Goal: Contribute content: Contribute content

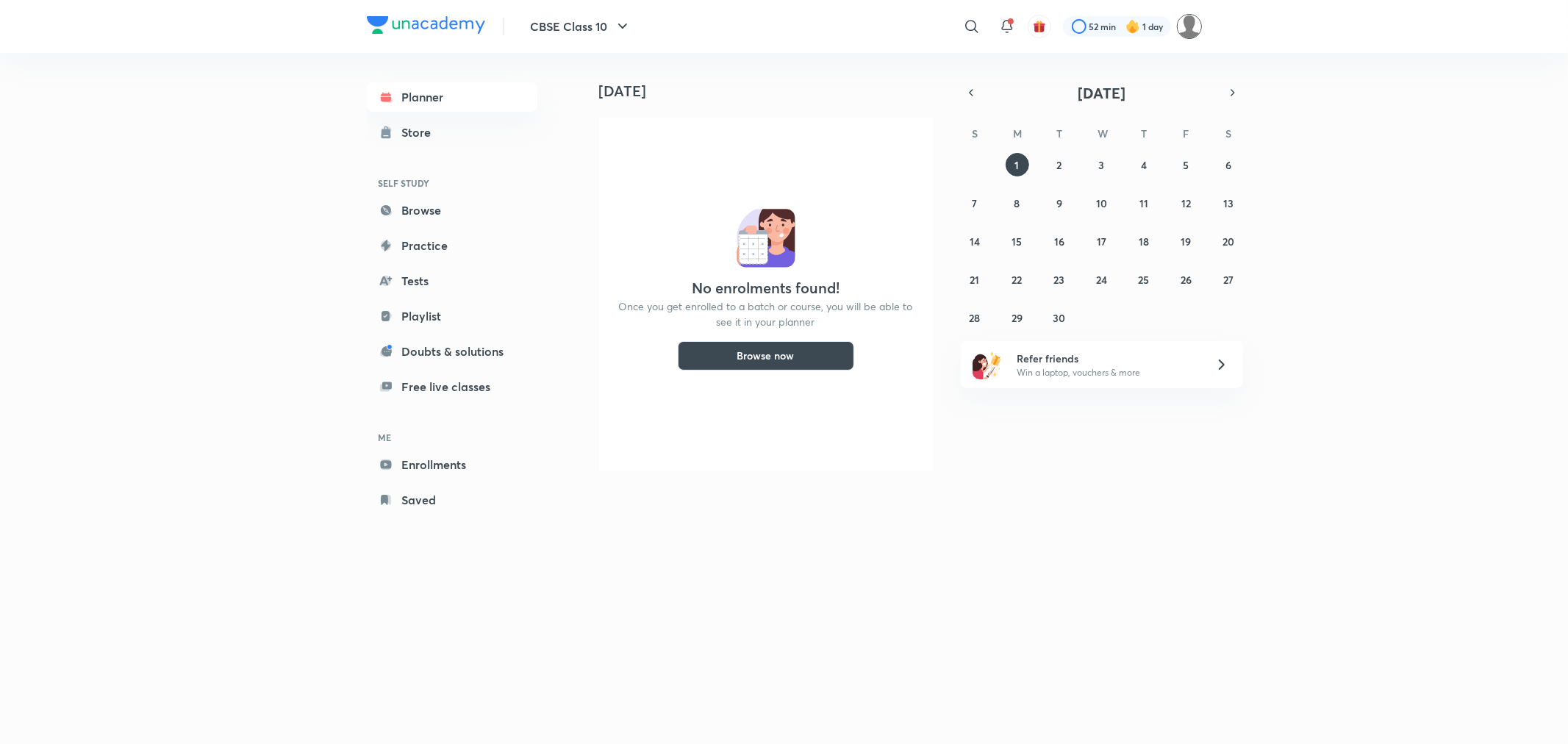
click at [1181, 29] on img at bounding box center [1189, 26] width 25 height 25
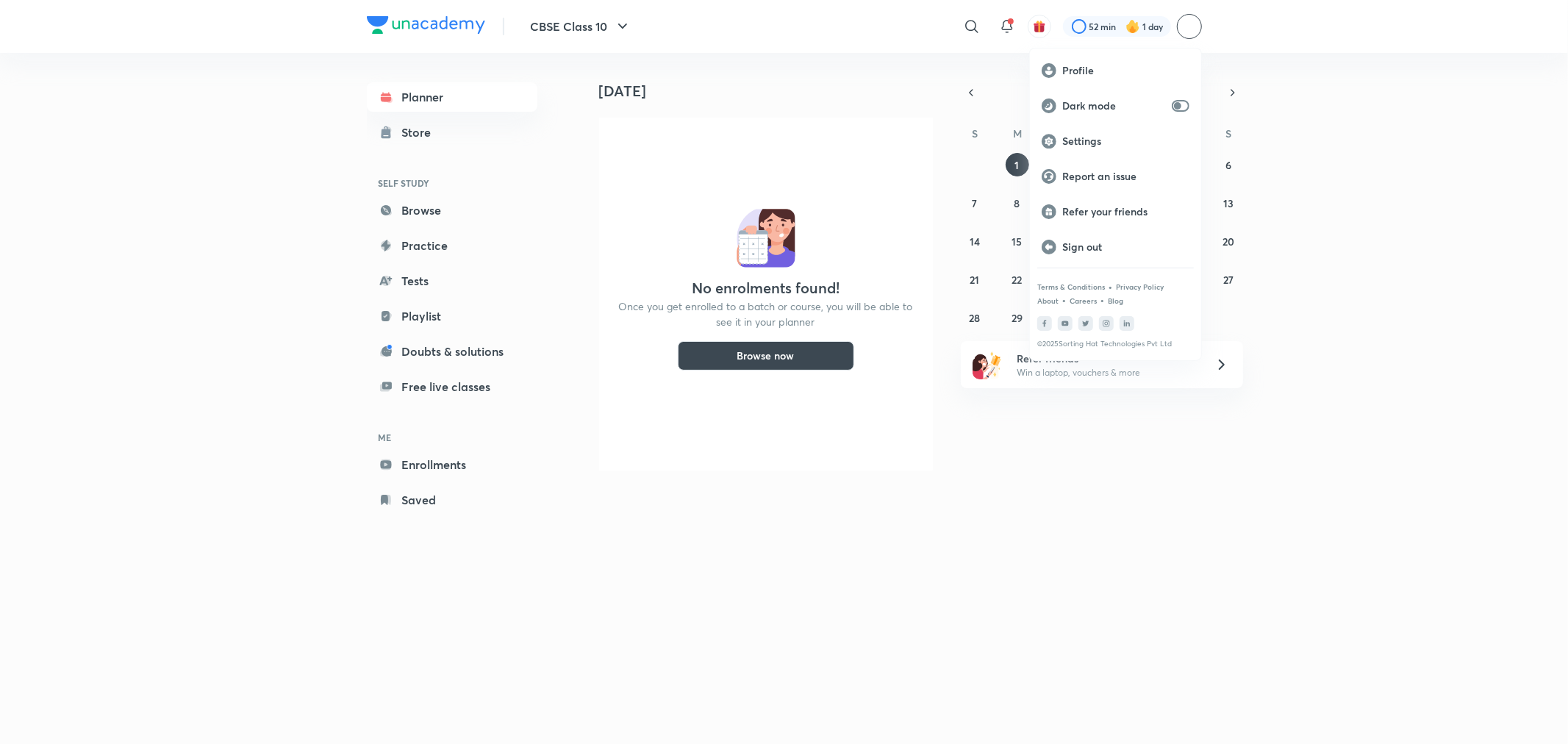
click at [1192, 29] on div at bounding box center [784, 372] width 1568 height 744
click at [1187, 35] on img at bounding box center [1189, 26] width 25 height 25
click at [1089, 244] on p "Sign out" at bounding box center [1126, 247] width 127 height 13
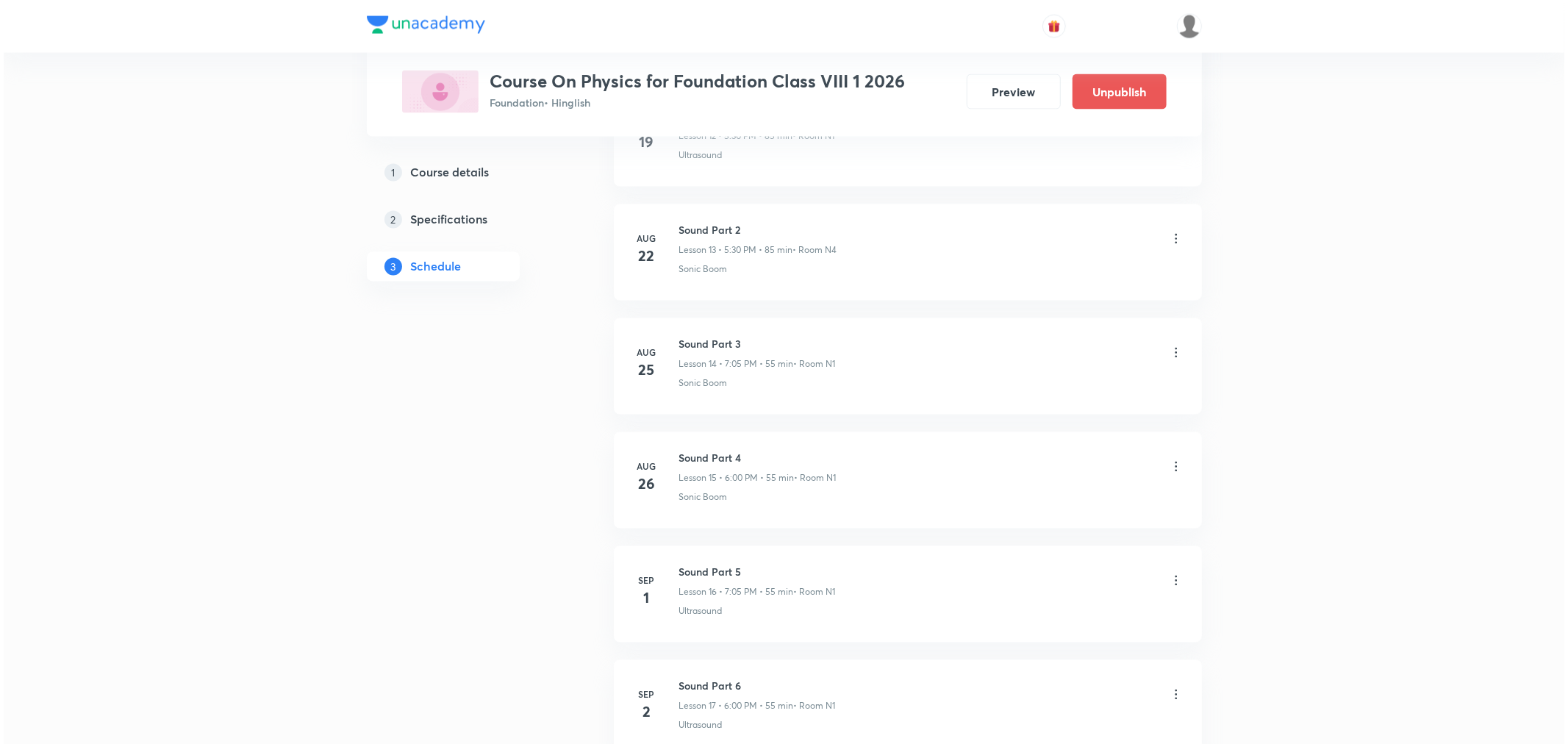
scroll to position [2373, 0]
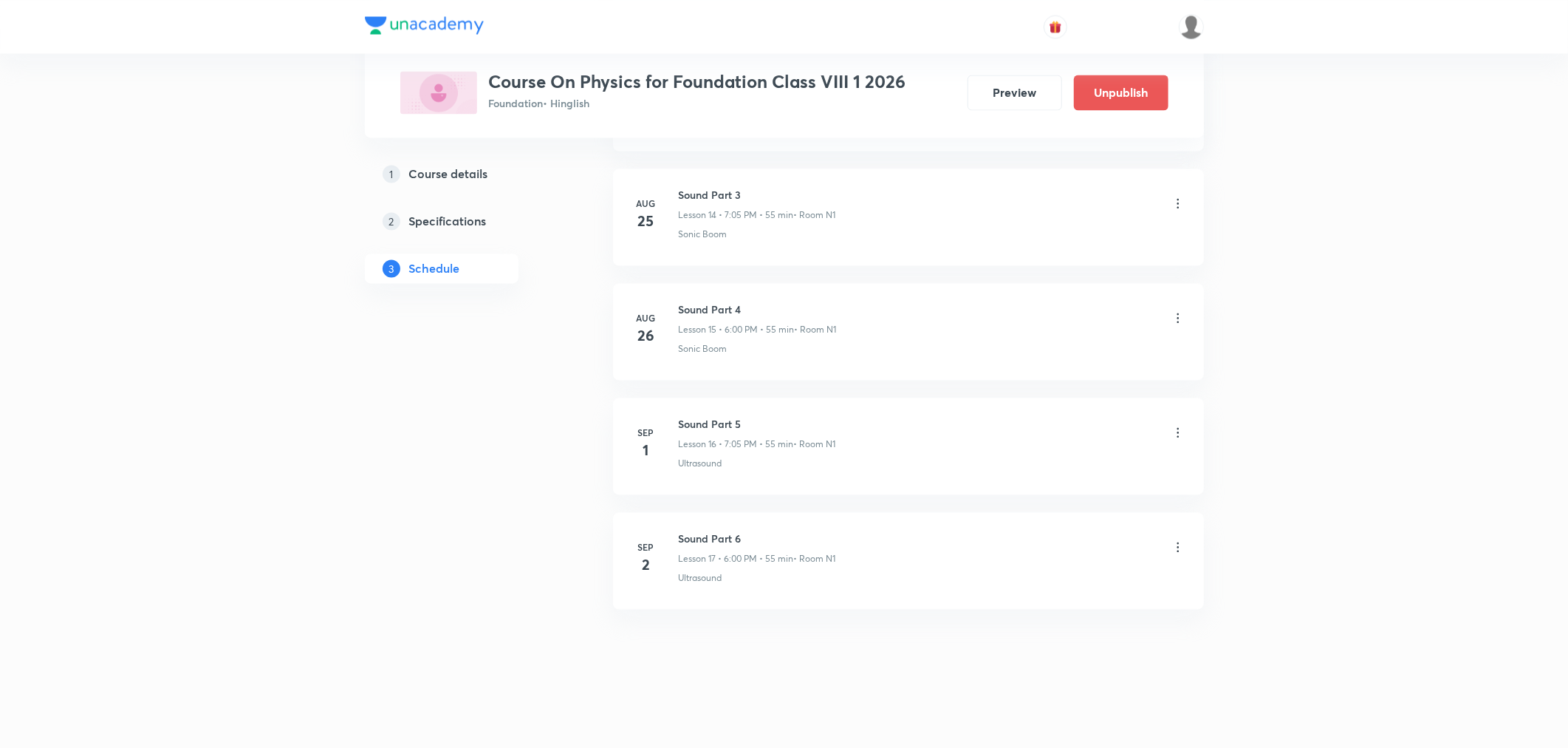
click at [1177, 433] on icon at bounding box center [1178, 432] width 15 height 15
click at [1042, 471] on p "Edit" at bounding box center [1041, 469] width 18 height 15
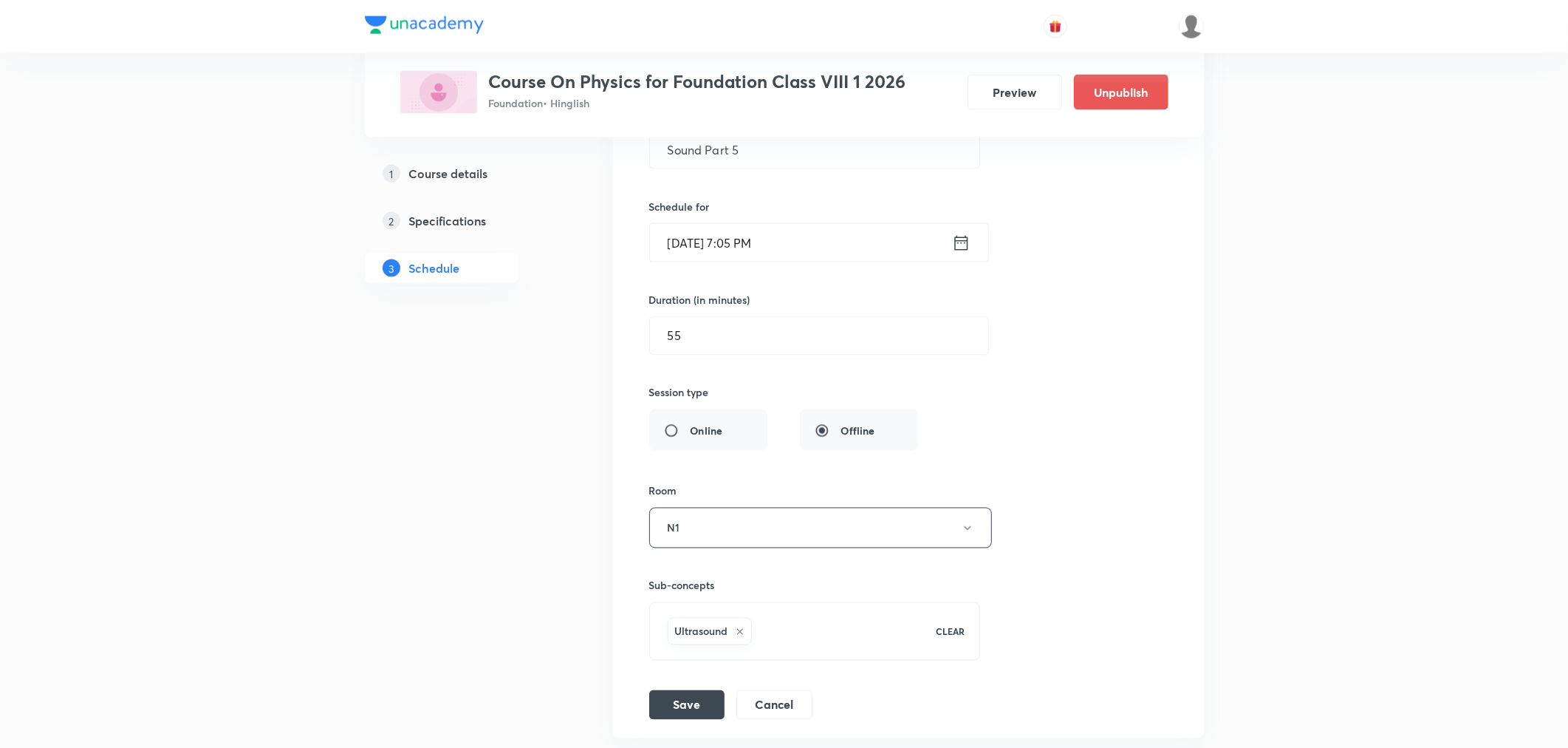
scroll to position [1946, 0]
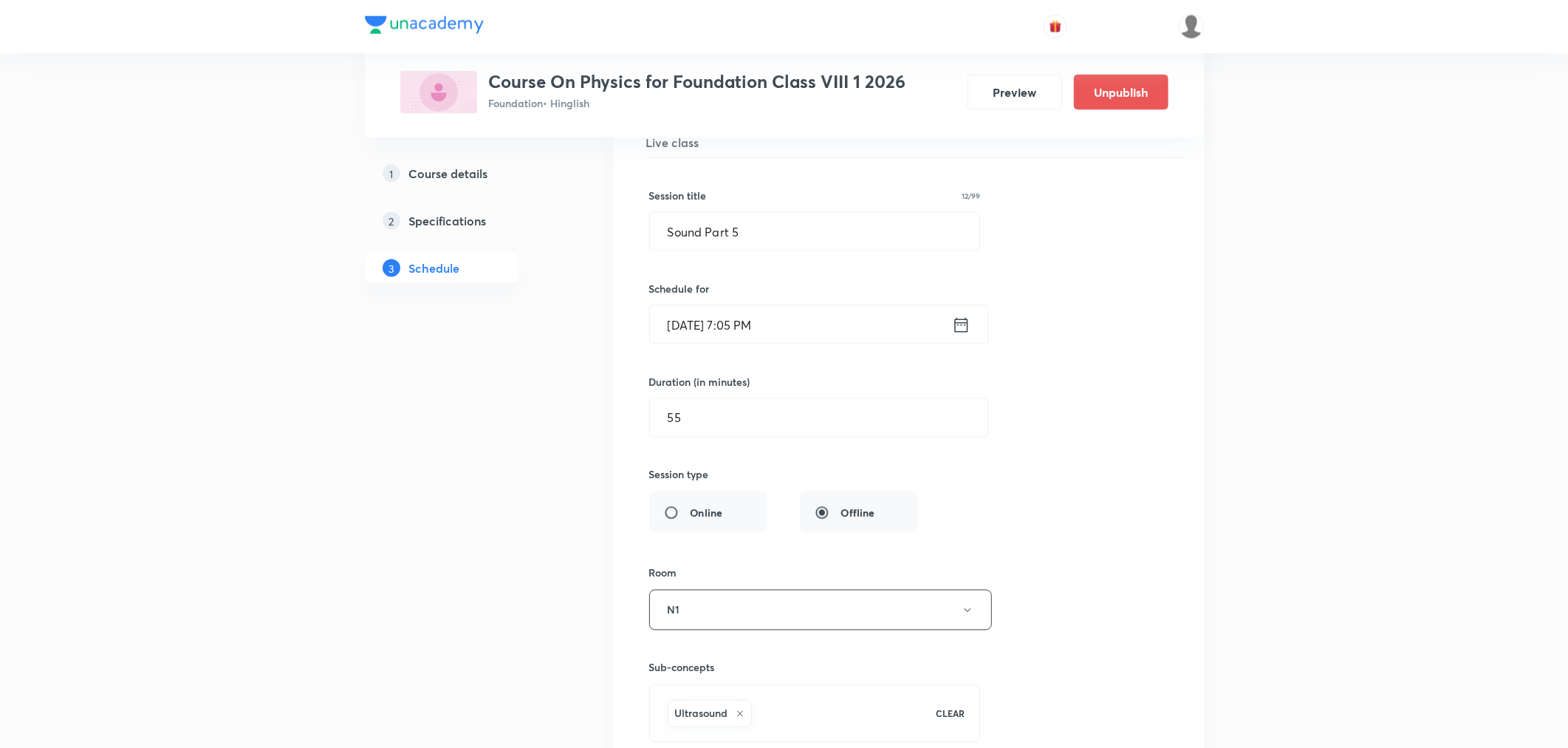
click at [958, 334] on icon at bounding box center [960, 325] width 18 height 21
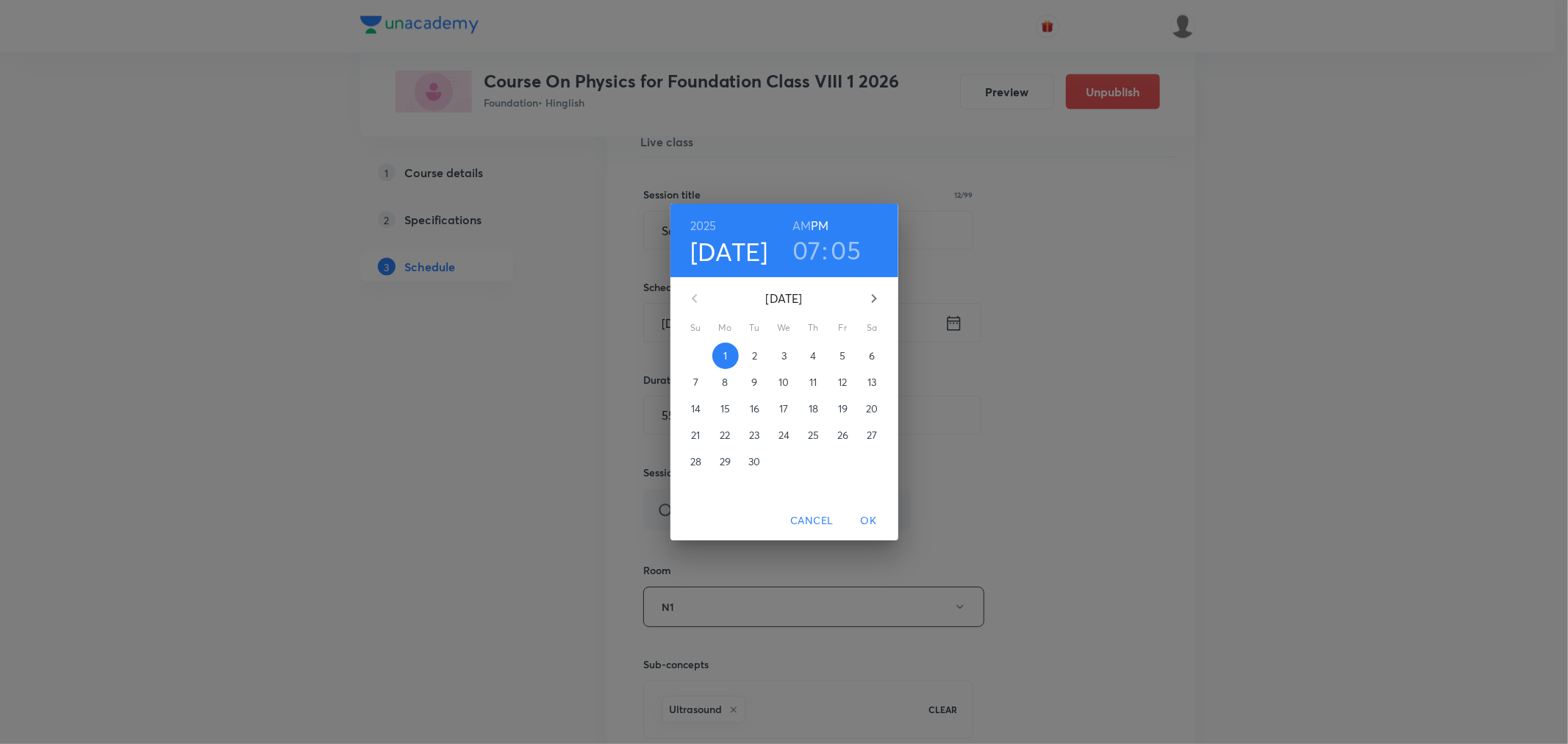
click at [812, 247] on h3 "07" at bounding box center [807, 250] width 28 height 31
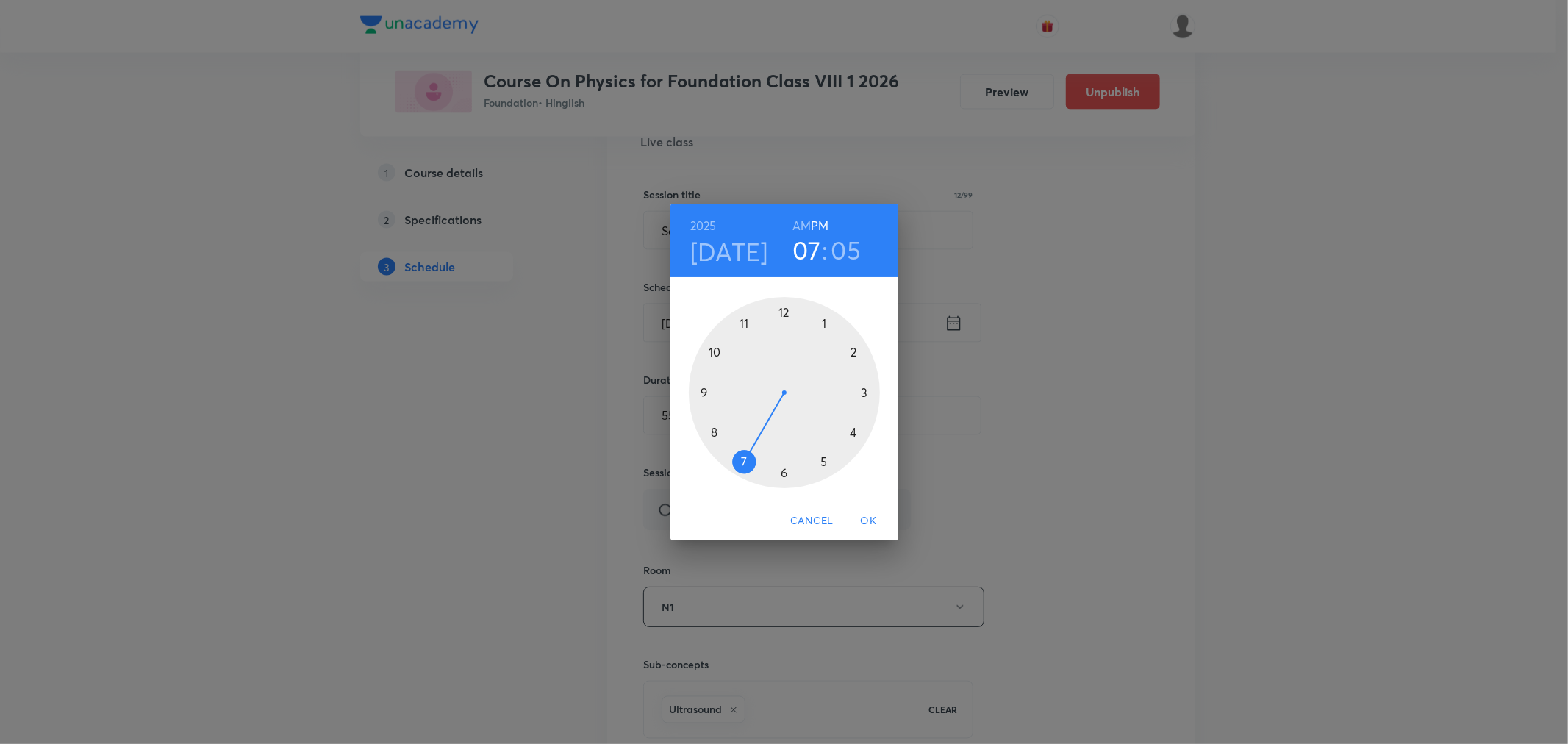
click at [785, 469] on div at bounding box center [784, 392] width 192 height 191
click at [783, 308] on div at bounding box center [784, 392] width 192 height 191
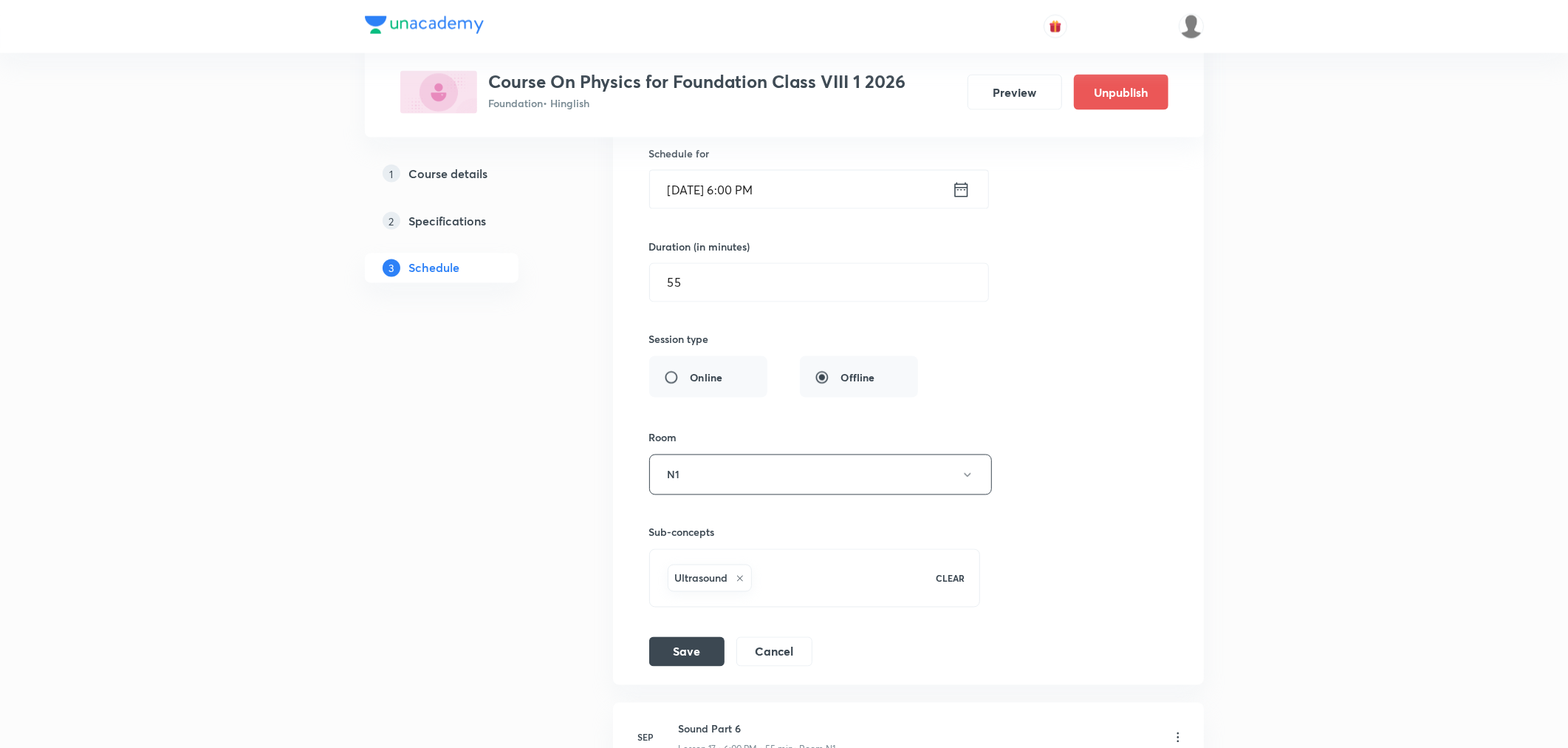
scroll to position [2110, 0]
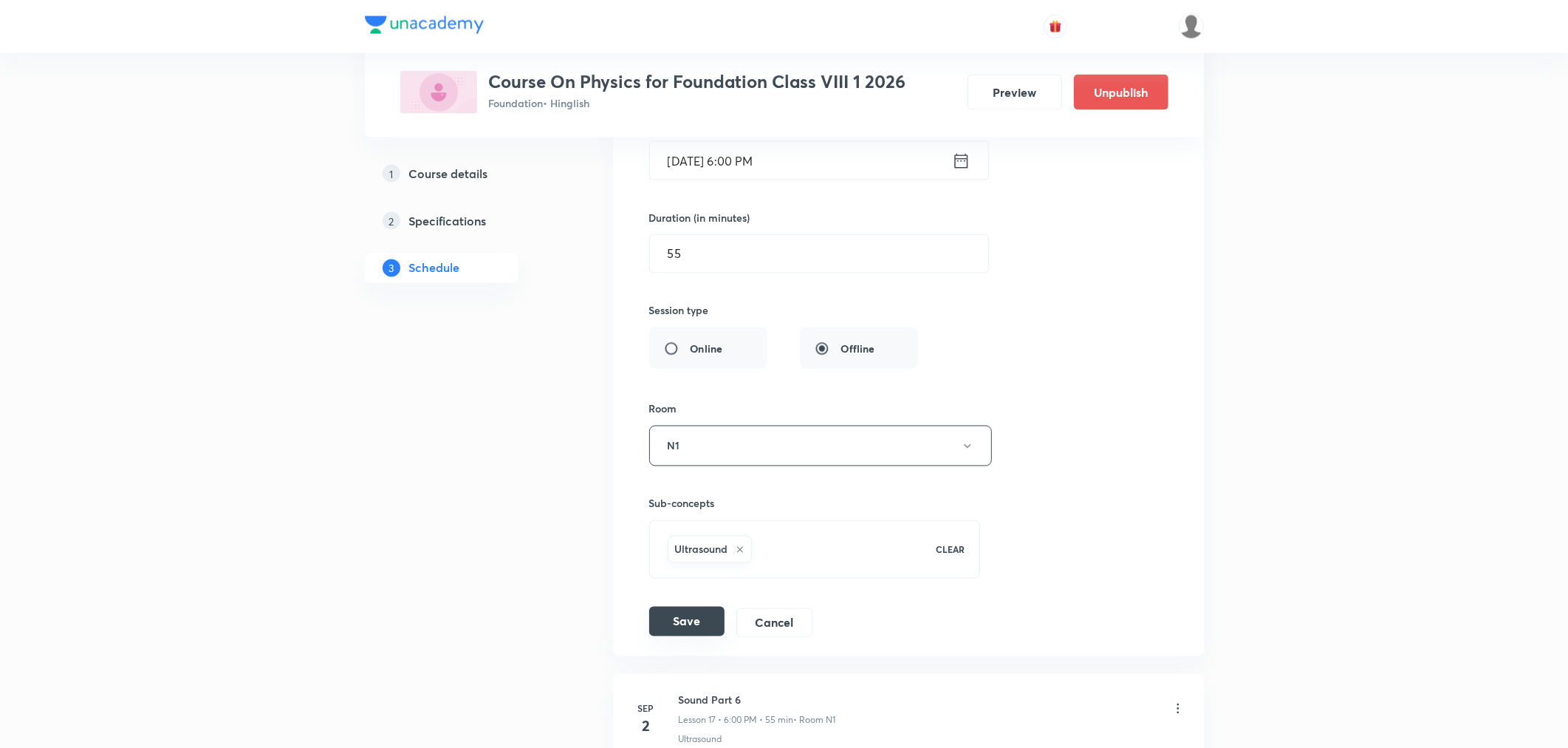
click at [673, 622] on button "Save" at bounding box center [686, 621] width 75 height 29
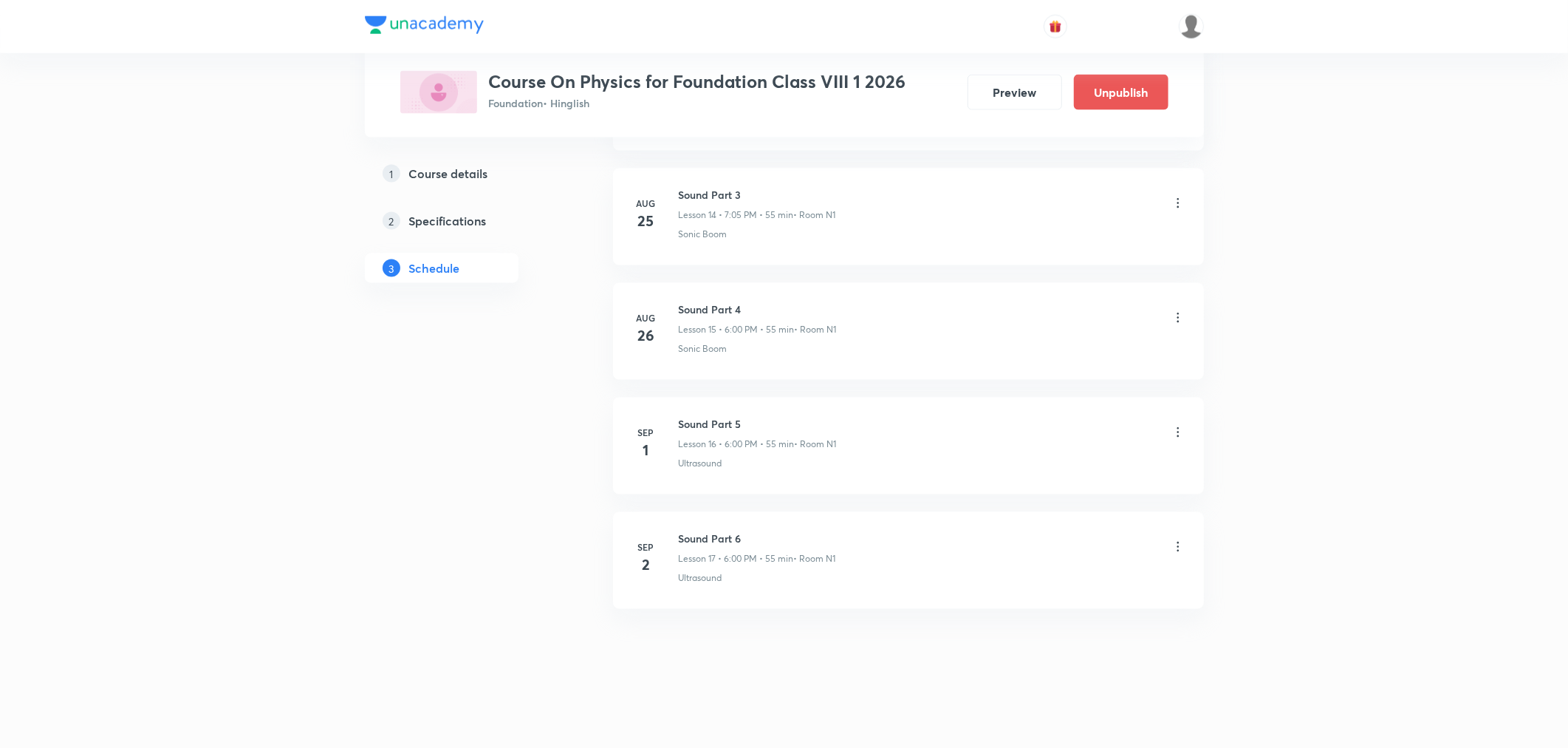
scroll to position [1706, 0]
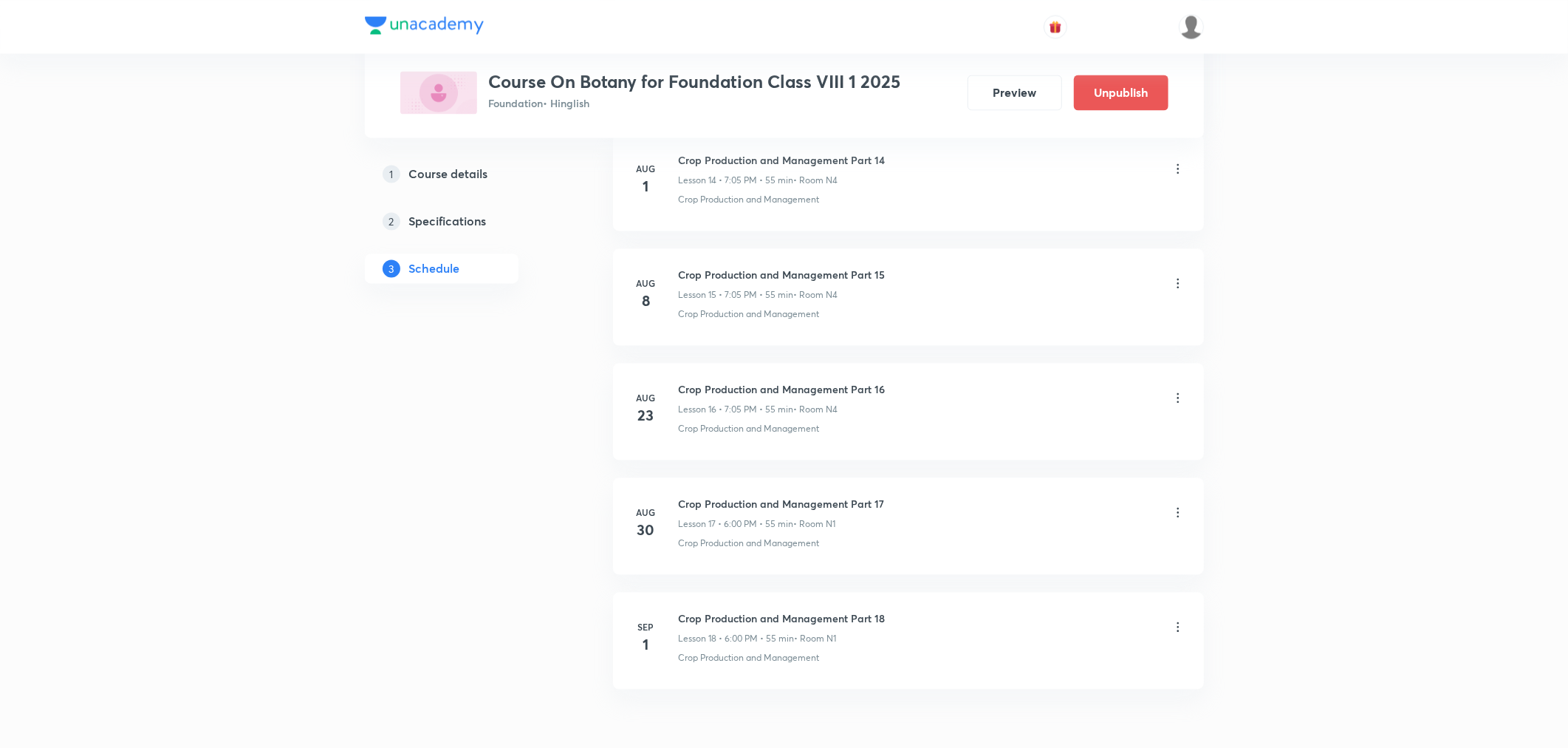
scroll to position [2500, 0]
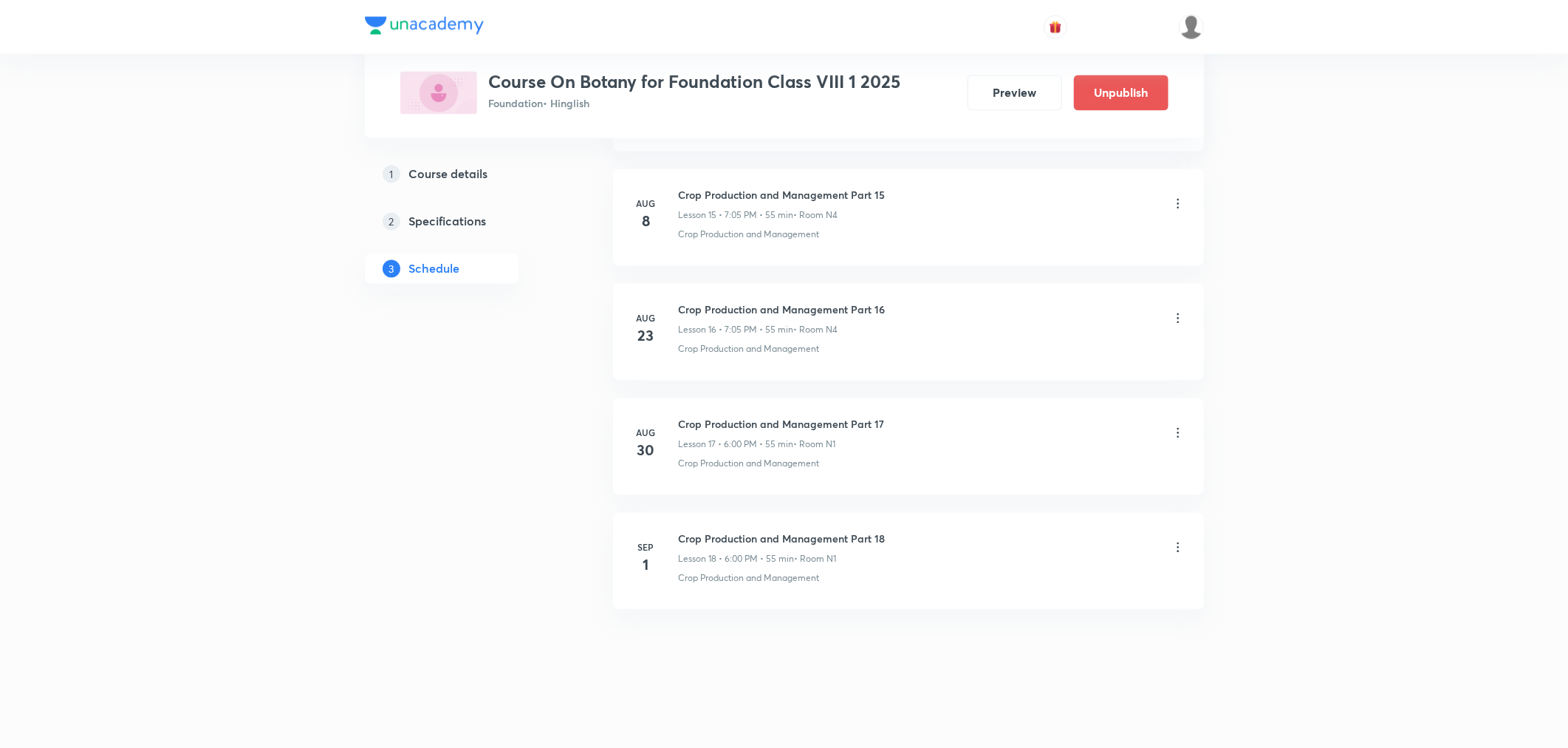
click at [1177, 547] on icon at bounding box center [1177, 546] width 2 height 9
click at [1059, 609] on p "Delete" at bounding box center [1048, 611] width 31 height 15
click at [1026, 713] on button "Delete" at bounding box center [996, 716] width 130 height 35
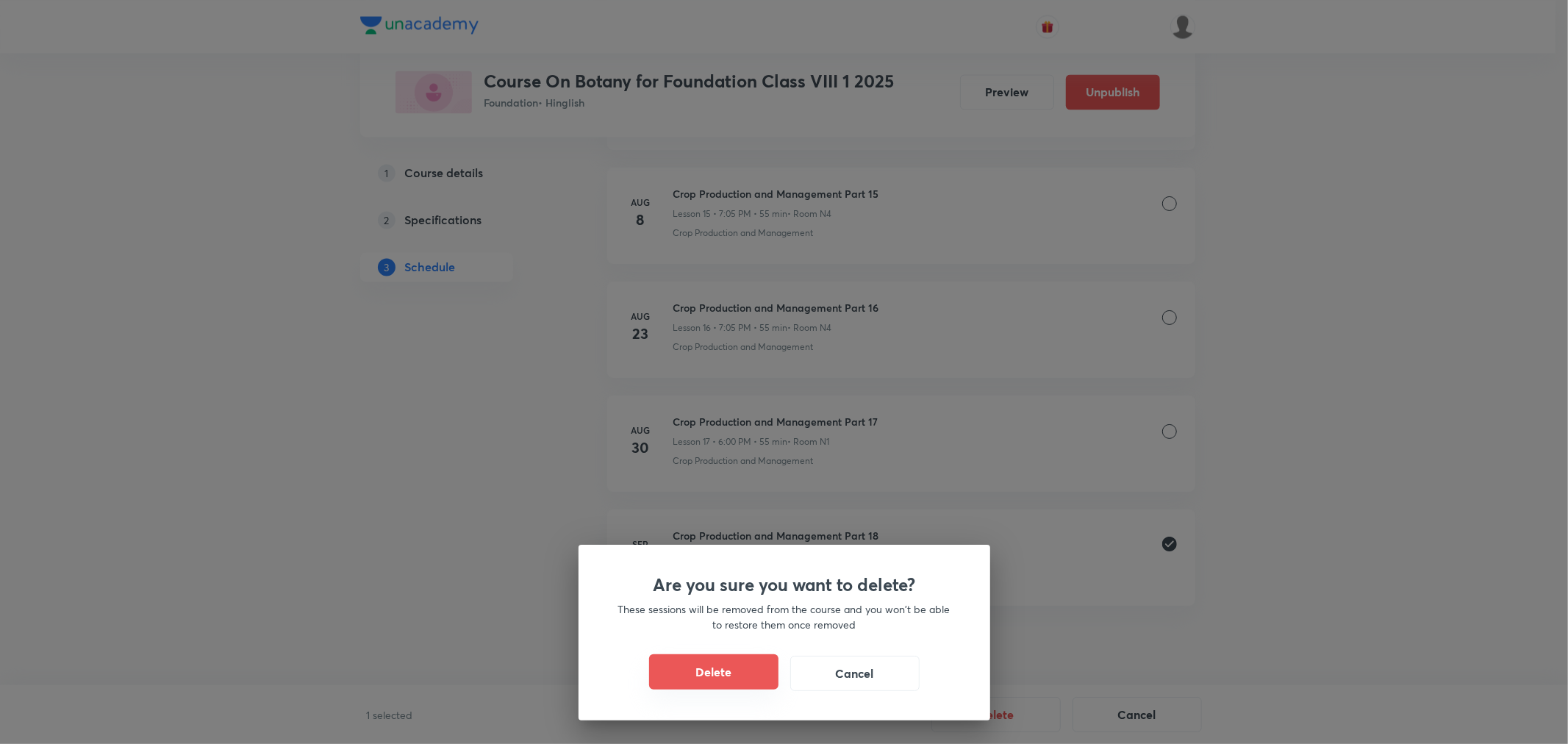
click at [750, 671] on button "Delete" at bounding box center [713, 670] width 129 height 35
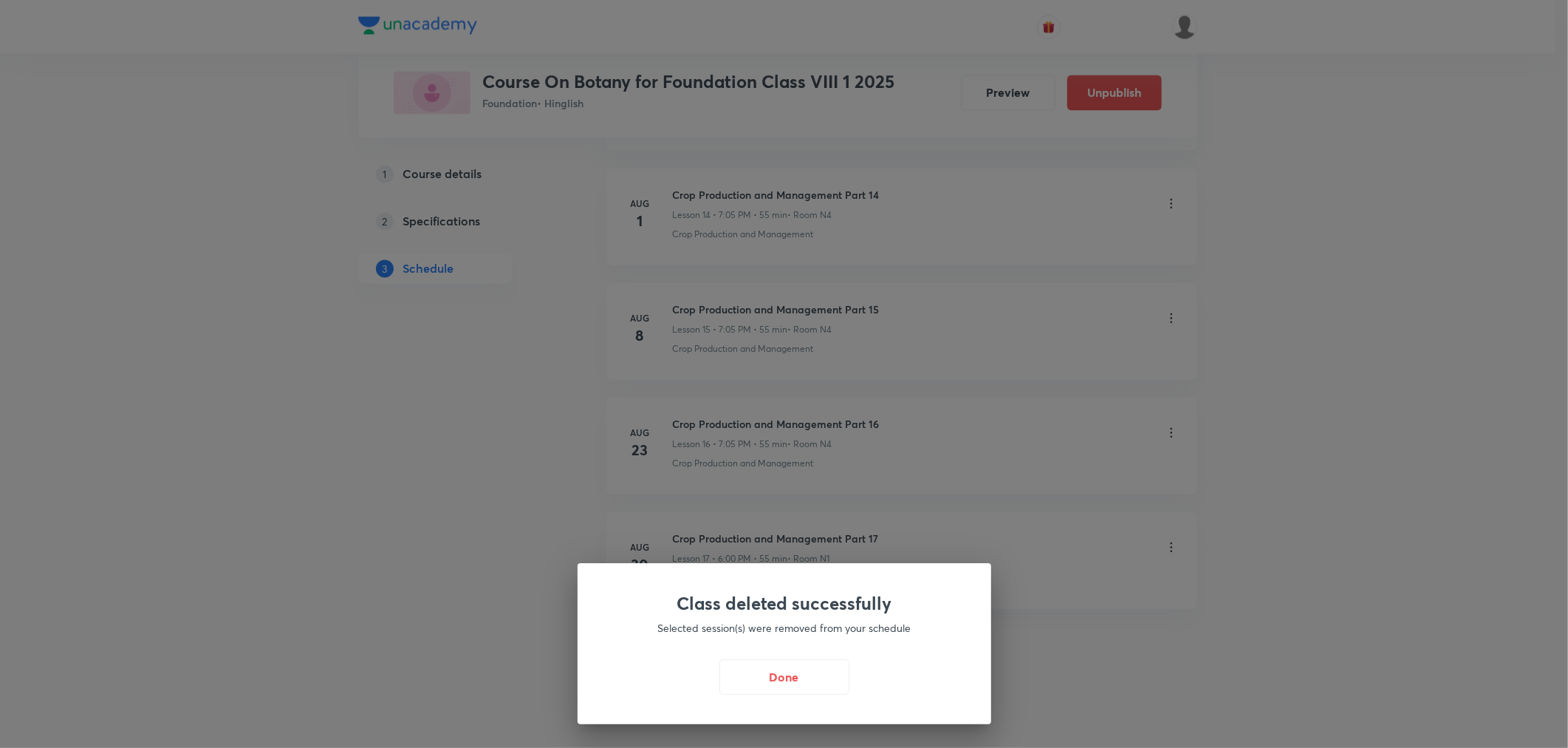
scroll to position [2386, 0]
click at [743, 675] on button "Done" at bounding box center [788, 674] width 130 height 35
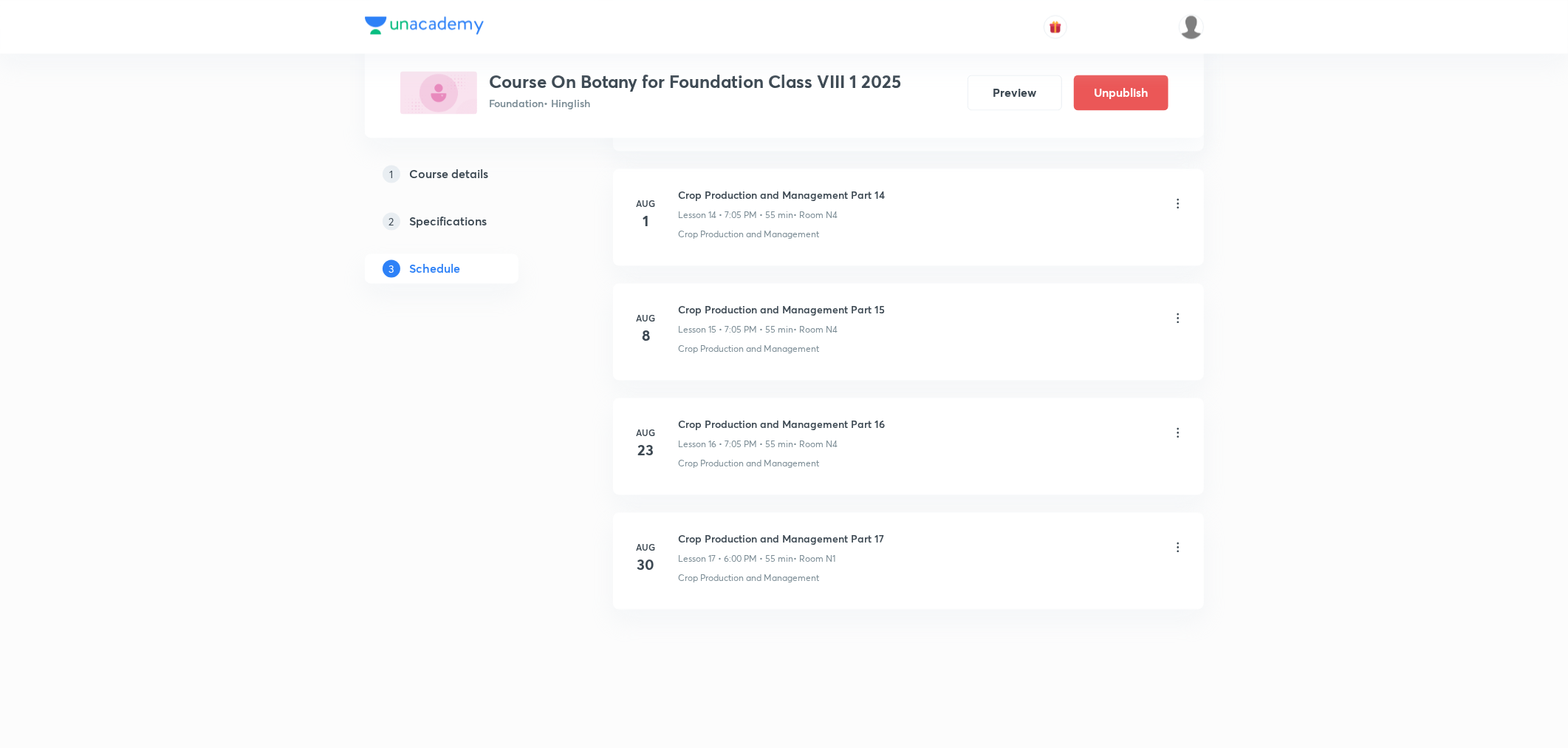
click at [755, 539] on h6 "Crop Production and Management Part 17" at bounding box center [781, 538] width 206 height 15
copy h6 "Crop Production and Management Part 17"
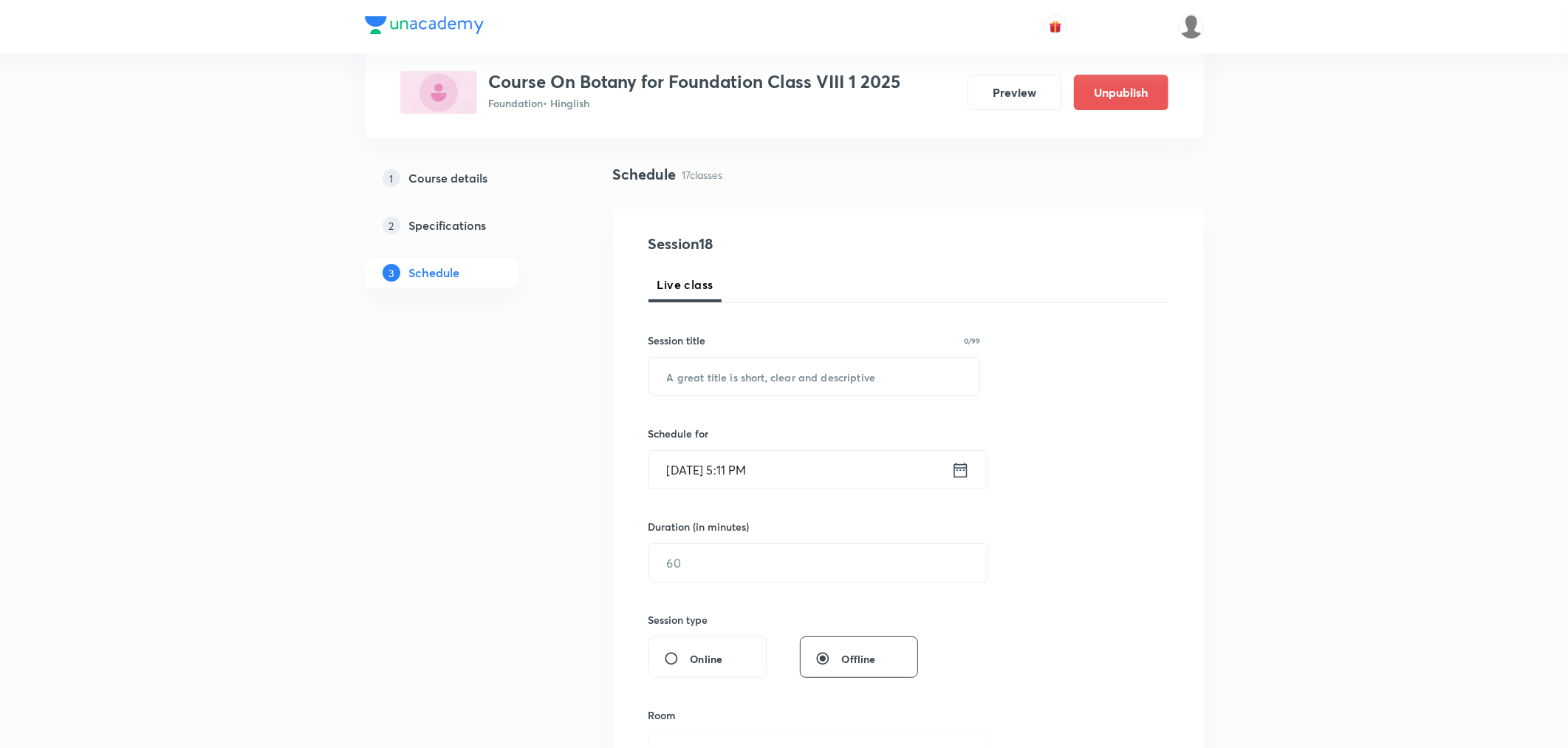
scroll to position [0, 0]
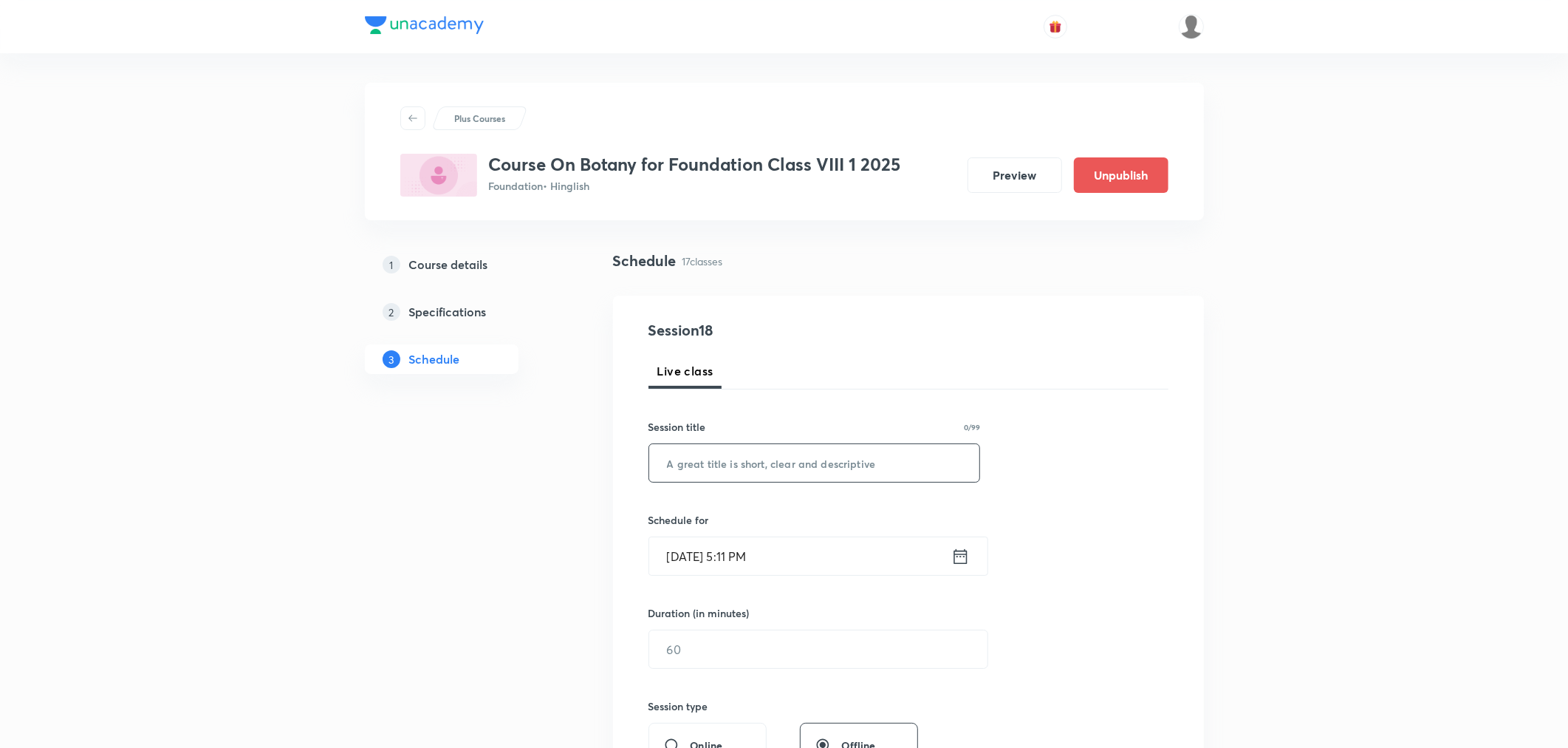
click at [761, 464] on input "text" at bounding box center [814, 463] width 331 height 38
paste input "Crop Production and Management Part 17"
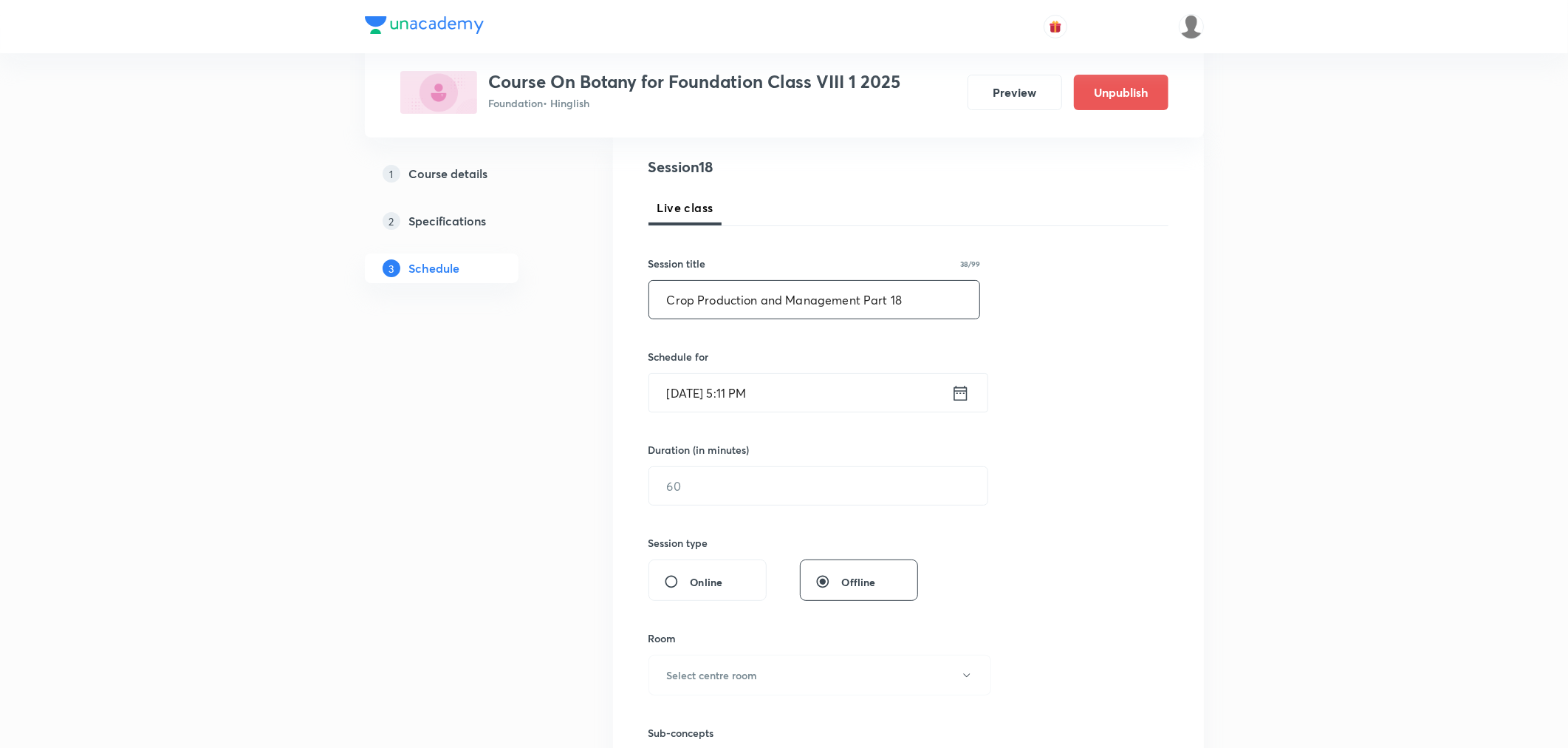
scroll to position [164, 0]
type input "Crop Production and Management Part 18"
click at [958, 390] on icon at bounding box center [960, 392] width 18 height 21
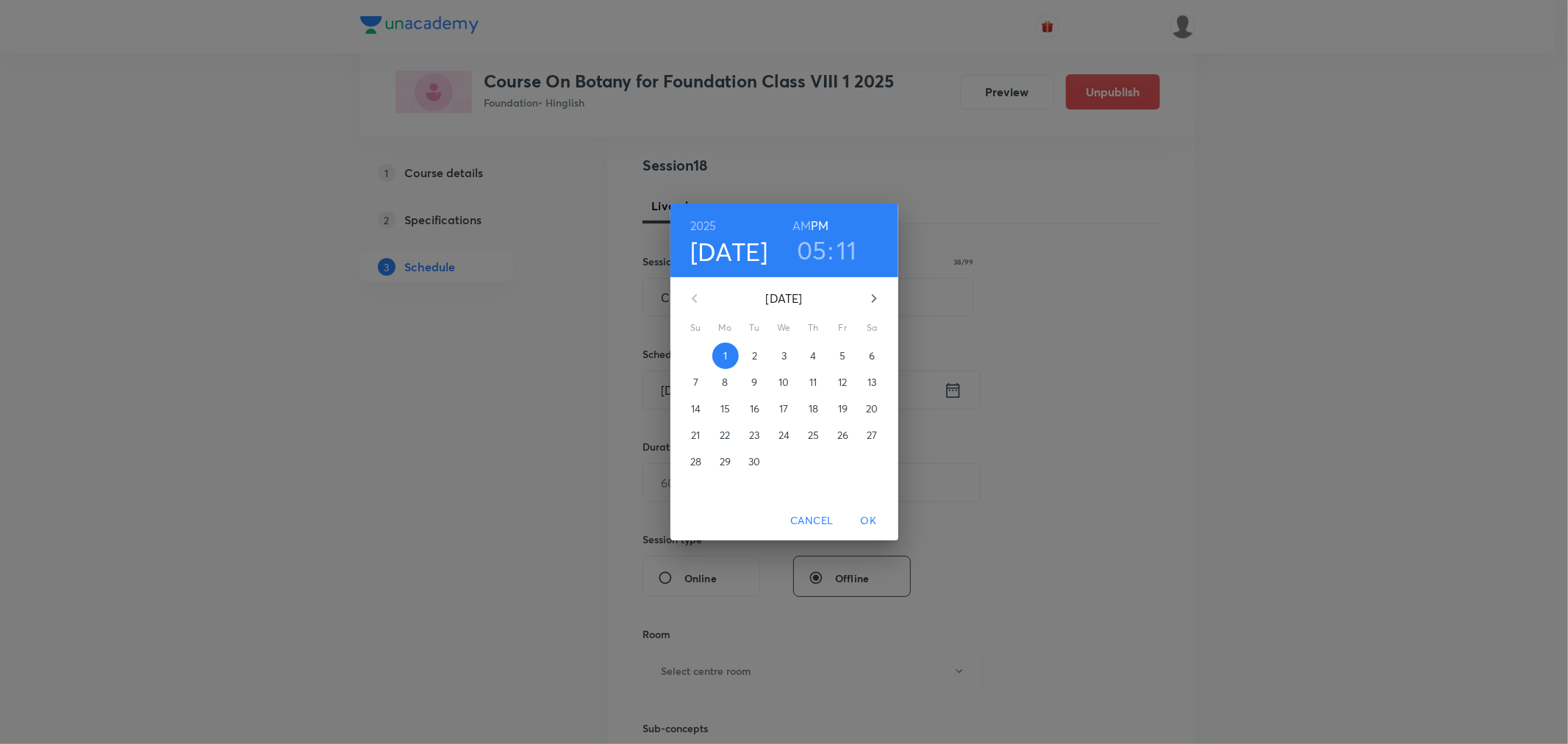
click at [819, 245] on h3 "05" at bounding box center [812, 250] width 30 height 31
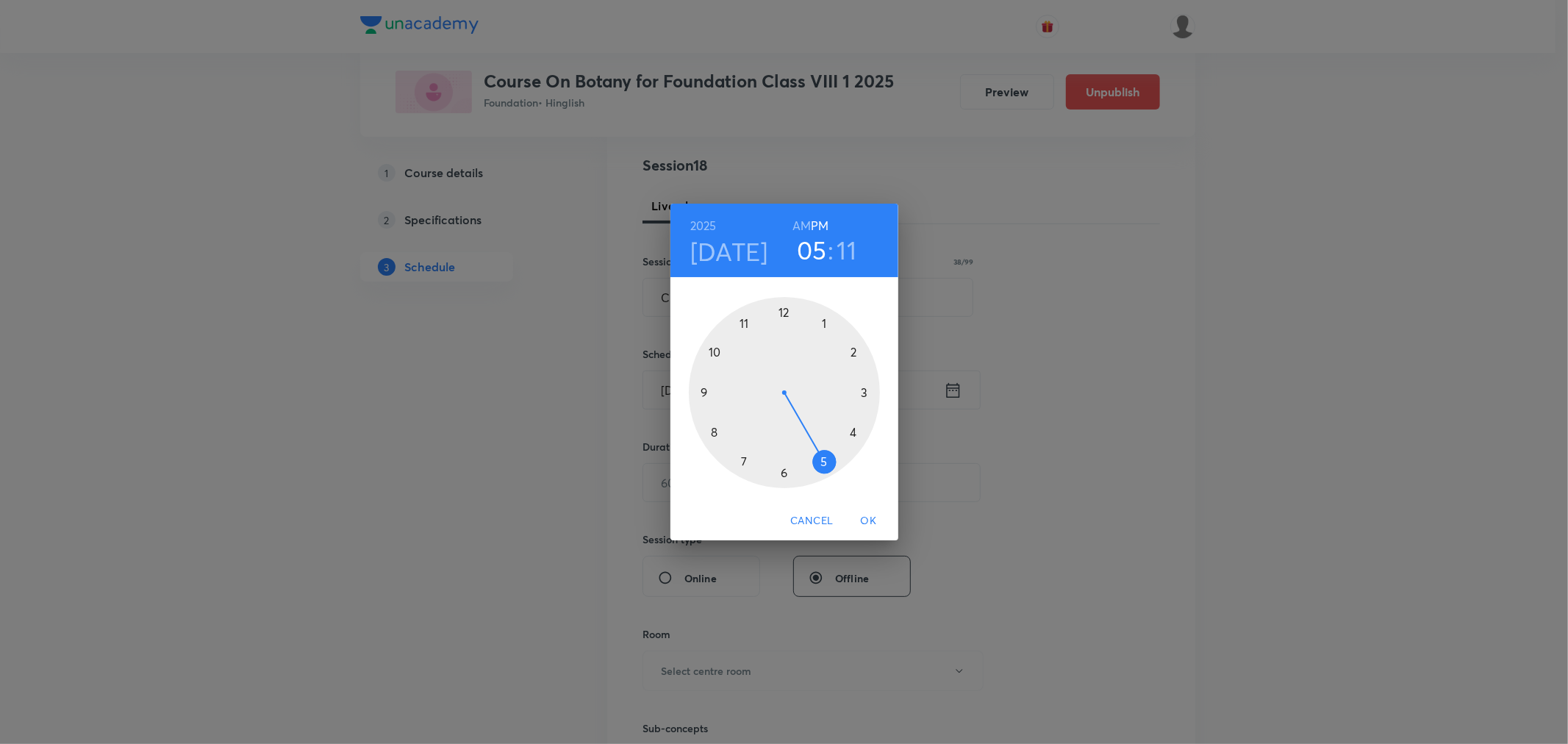
click at [742, 459] on div at bounding box center [784, 392] width 192 height 191
click at [821, 322] on div at bounding box center [784, 392] width 192 height 191
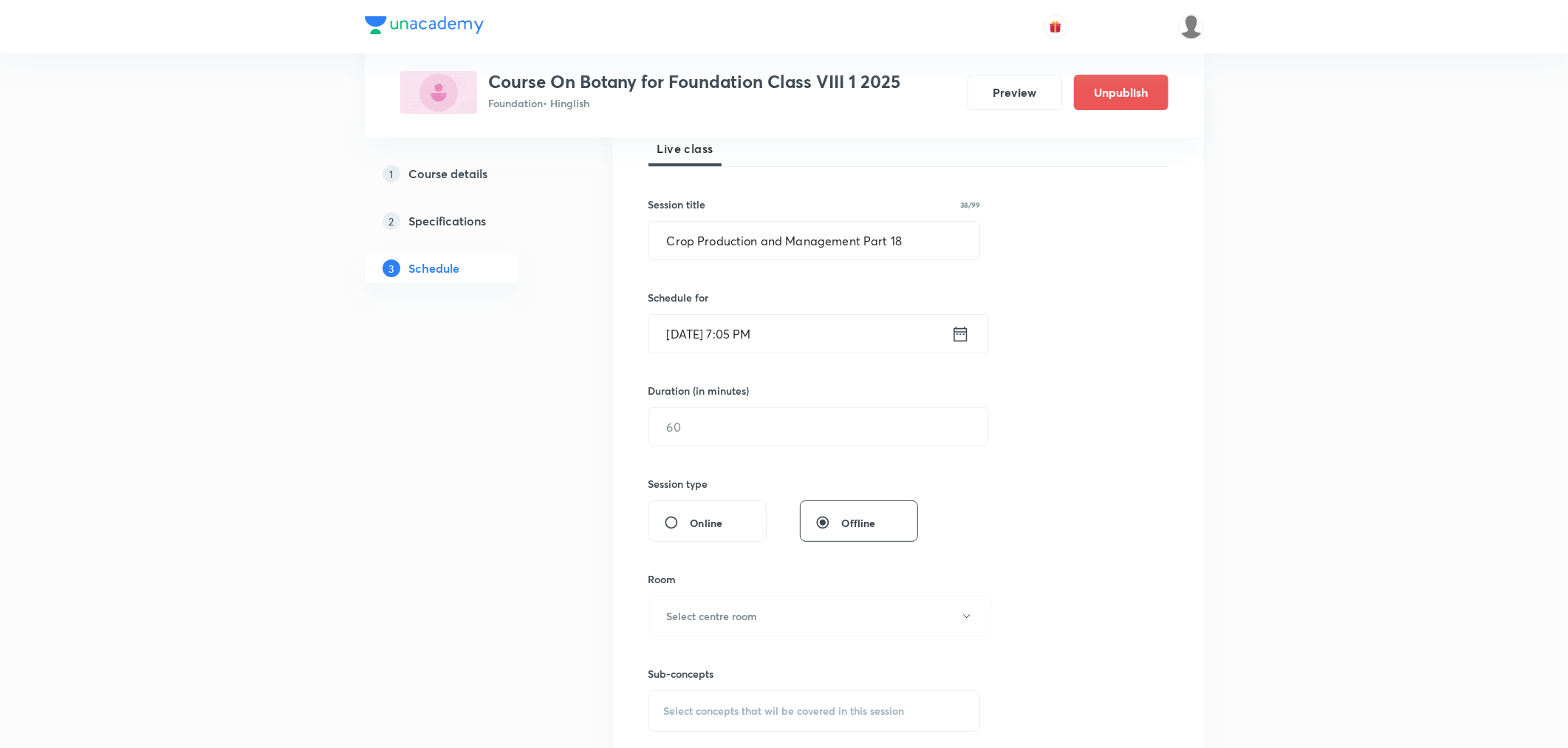
scroll to position [328, 0]
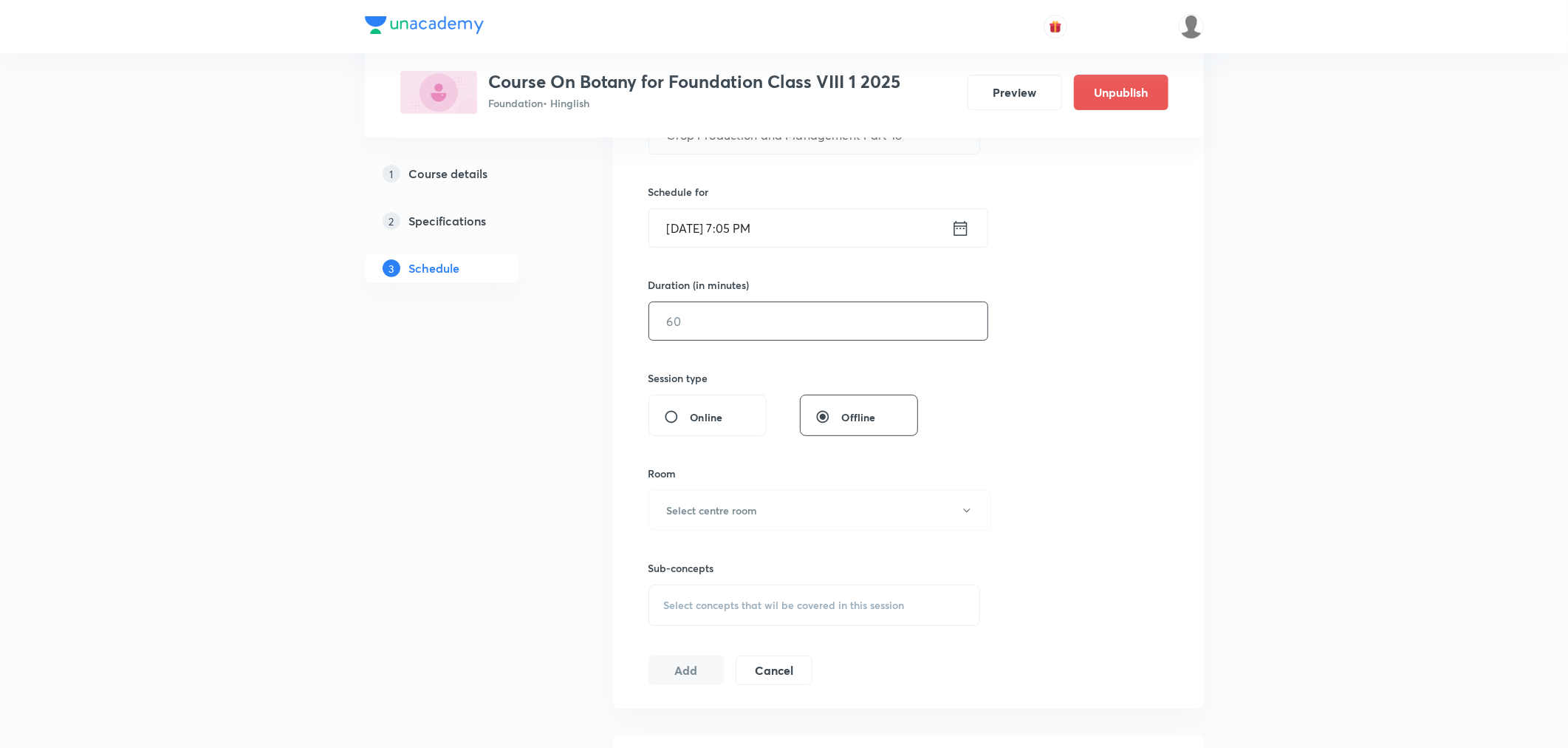
click at [729, 329] on input "text" at bounding box center [818, 321] width 338 height 38
type input "55"
click at [720, 520] on button "Select centre room" at bounding box center [820, 510] width 343 height 41
click at [665, 551] on span "N1" at bounding box center [816, 557] width 323 height 15
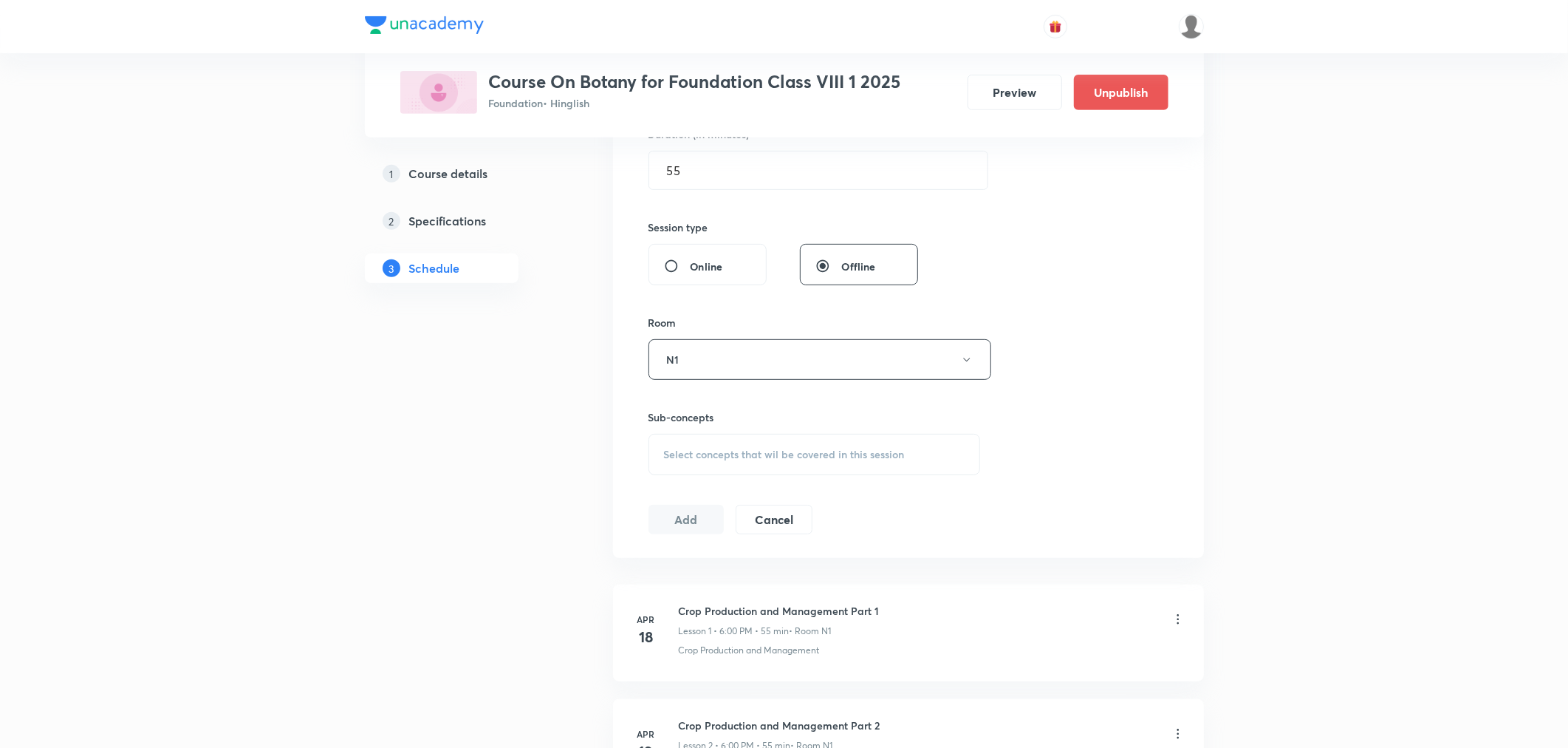
scroll to position [492, 0]
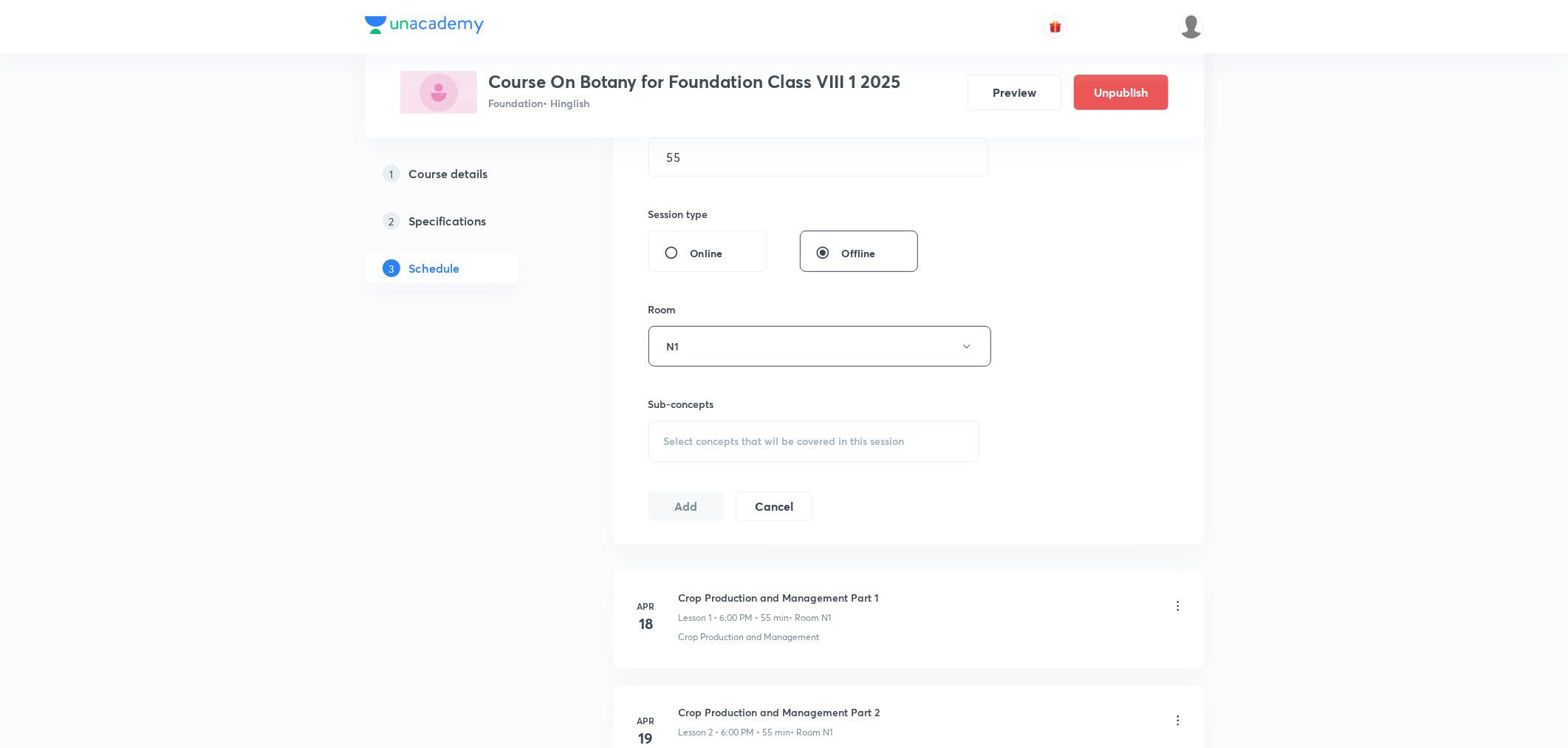
click at [711, 429] on div "Select concepts that wil be covered in this session" at bounding box center [814, 441] width 333 height 42
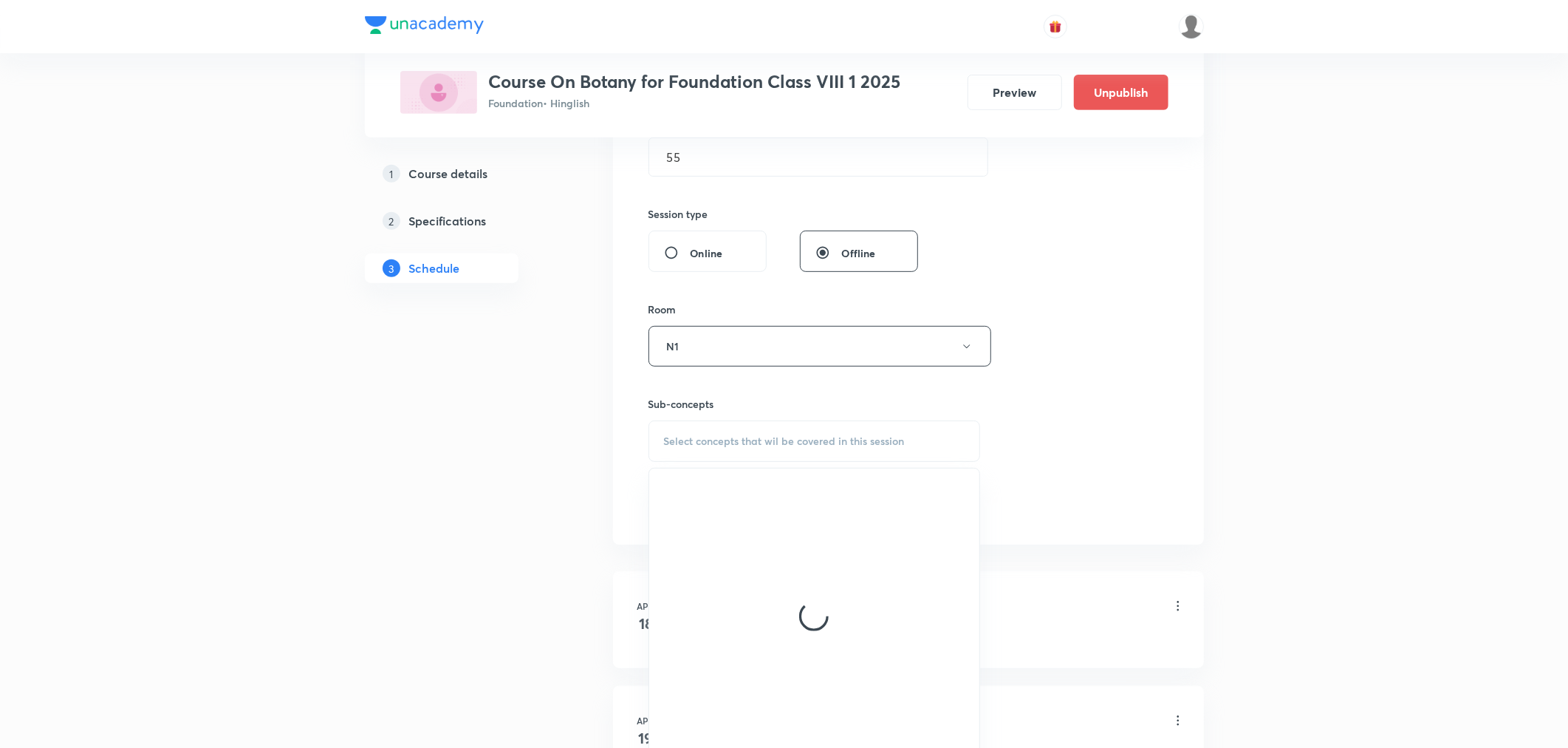
scroll to position [574, 0]
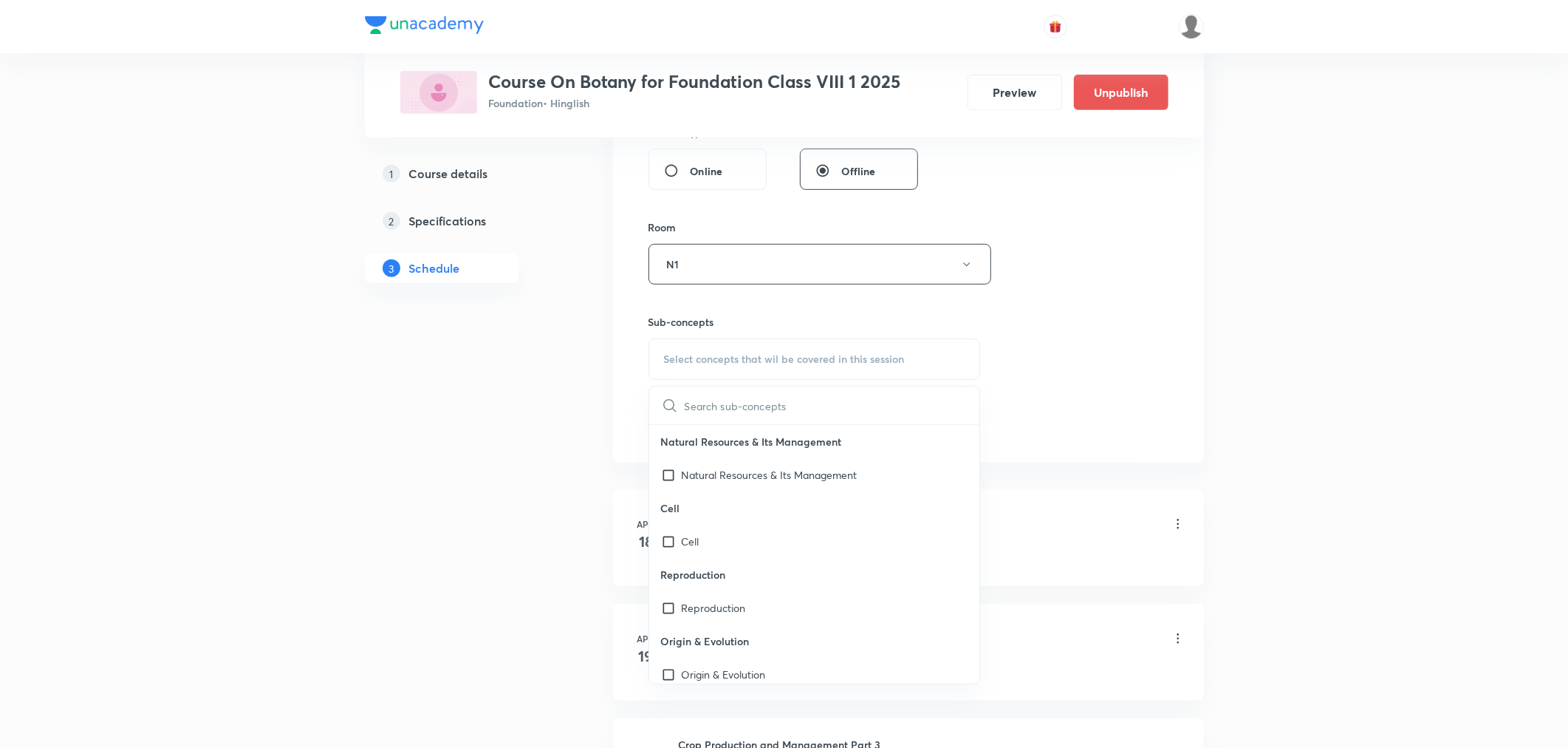
click at [712, 423] on input "text" at bounding box center [832, 406] width 296 height 38
paste input "Crop Production and Management Part 17"
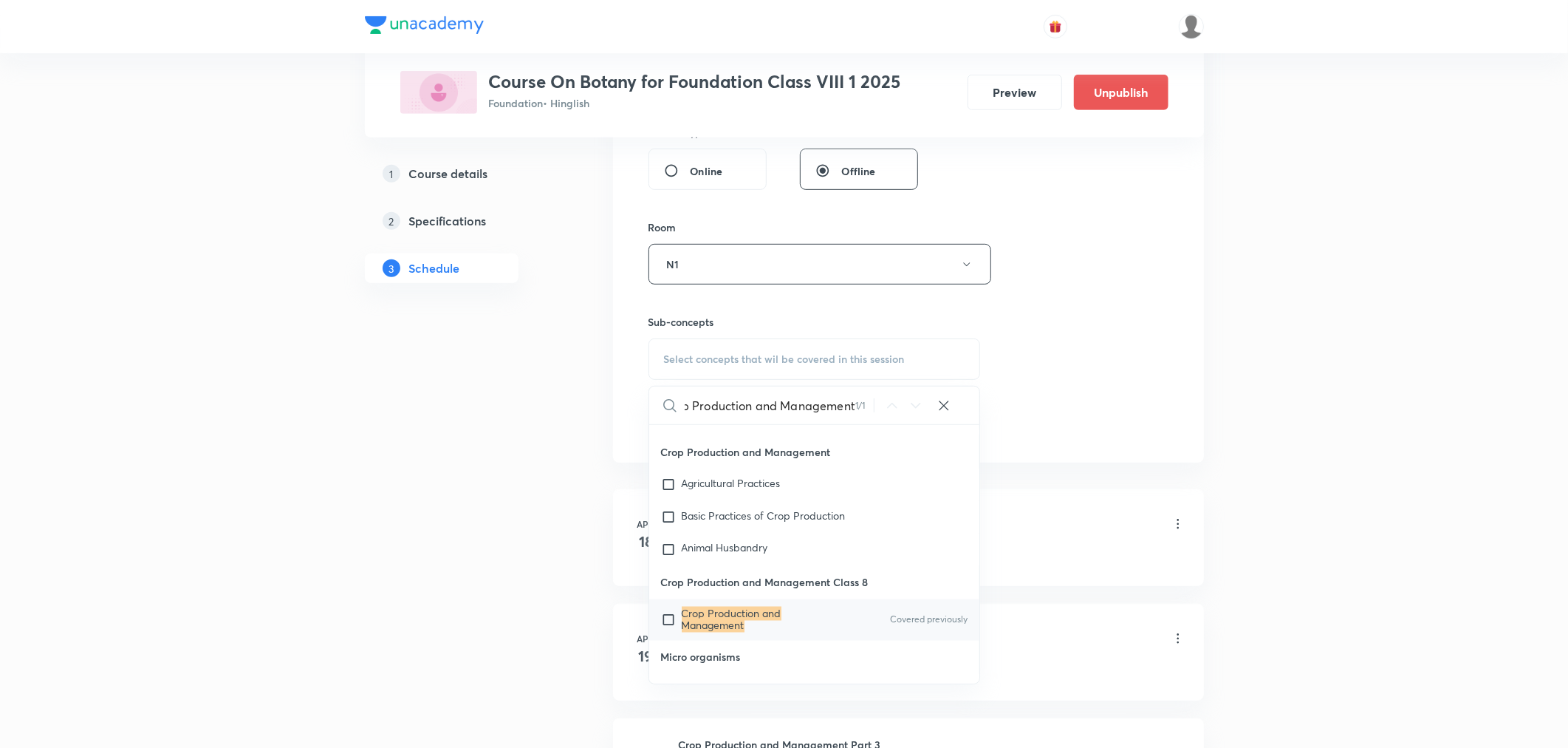
type input "Crop Production and Management"
click at [711, 607] on mark "Crop Production and Management" at bounding box center [731, 619] width 100 height 26
checkbox input "true"
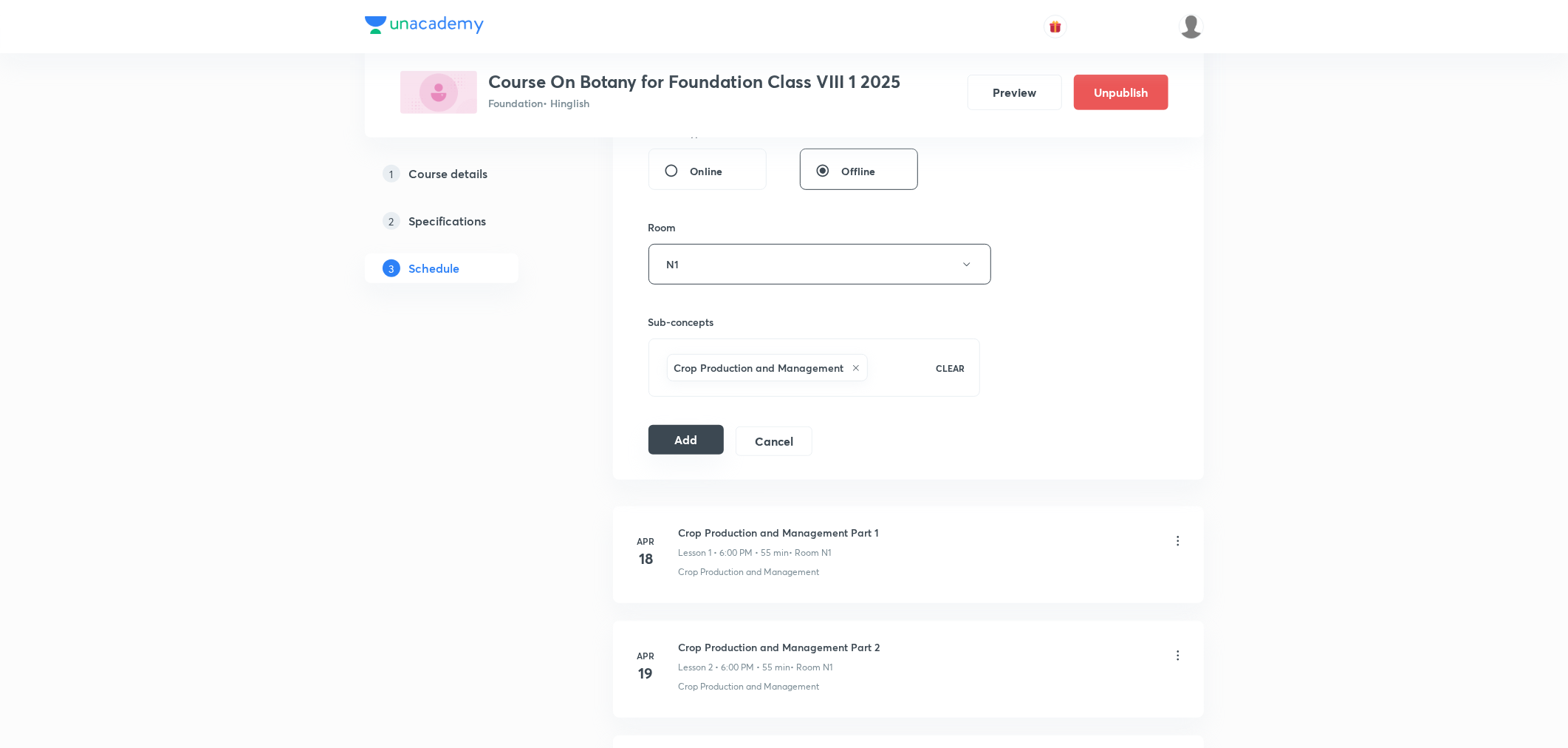
click at [719, 436] on button "Add" at bounding box center [686, 439] width 76 height 29
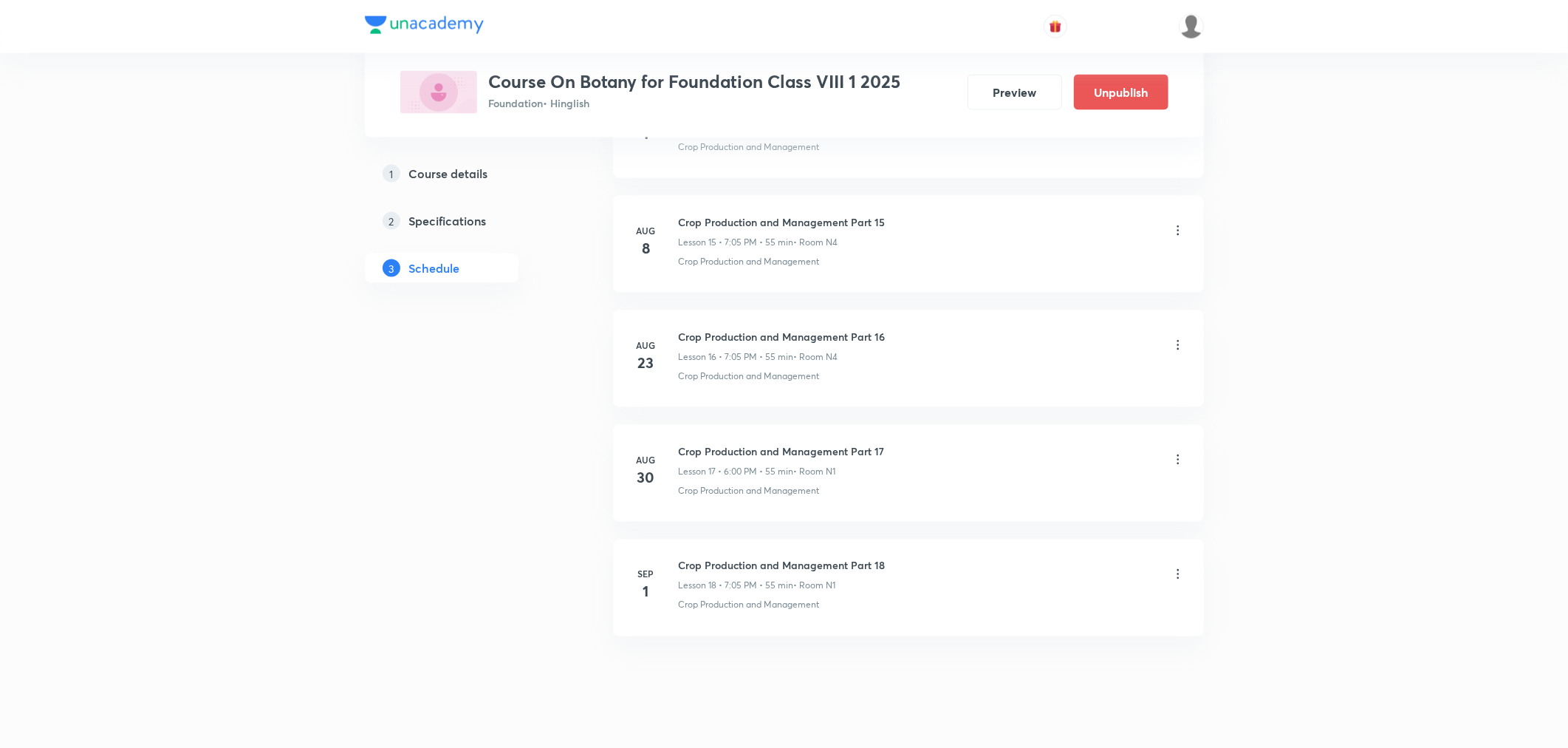
scroll to position [1820, 0]
